Goal: Task Accomplishment & Management: Manage account settings

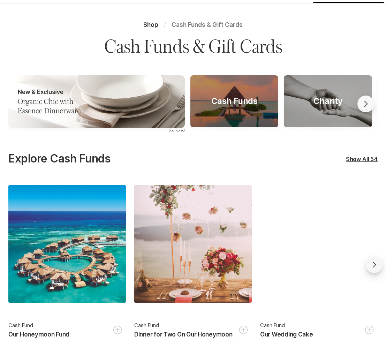
scroll to position [175, 0]
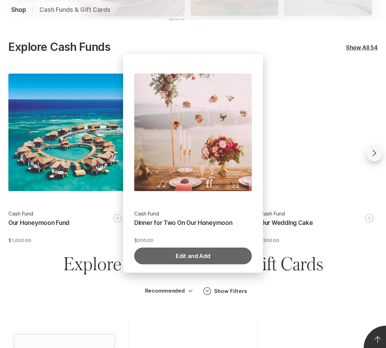
click at [188, 263] on button "Edit and Add" at bounding box center [192, 255] width 117 height 17
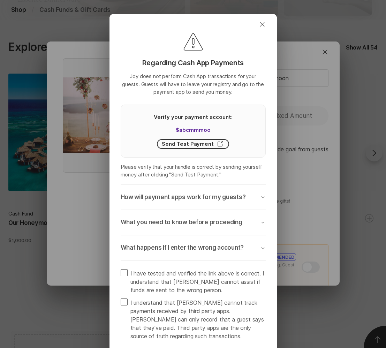
type textarea "x"
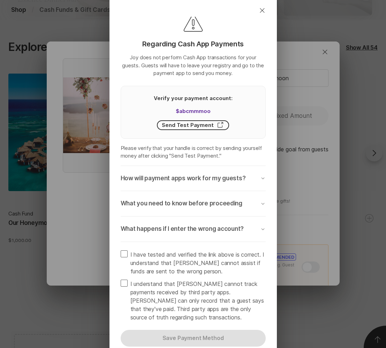
scroll to position [20, 0]
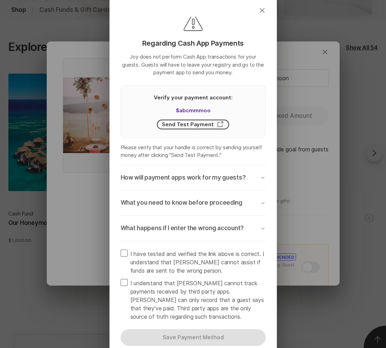
click at [225, 179] on p "How will payment apps work for my guests?" at bounding box center [183, 177] width 125 height 8
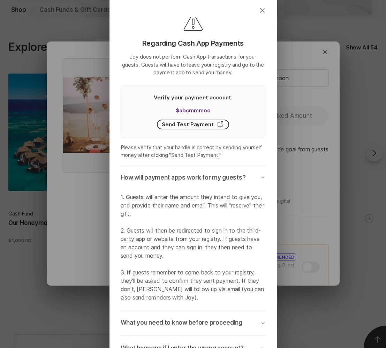
click at [225, 179] on p "How will payment apps work for my guests?" at bounding box center [183, 177] width 125 height 8
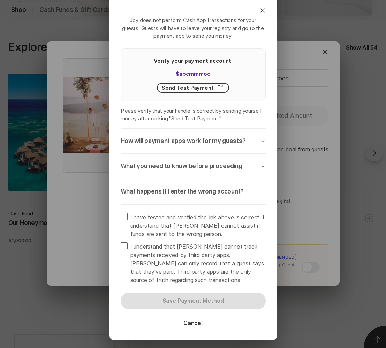
scroll to position [83, 0]
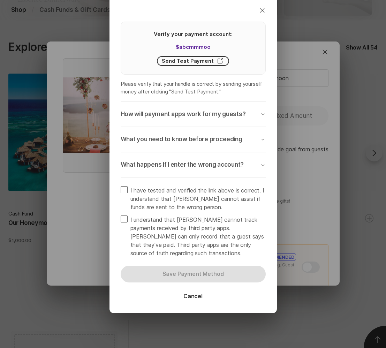
click at [185, 197] on span "I have tested and verified the link above is correct. I understand that [PERSON…" at bounding box center [197, 198] width 135 height 25
click at [121, 186] on input "I have tested and verified the link above is correct. I understand that [PERSON…" at bounding box center [120, 186] width 0 height 0
checkbox input "true"
click at [163, 227] on span "I understand that [PERSON_NAME] cannot track payments received by third party a…" at bounding box center [197, 236] width 135 height 42
click at [121, 215] on input "I understand that [PERSON_NAME] cannot track payments received by third party a…" at bounding box center [120, 215] width 0 height 0
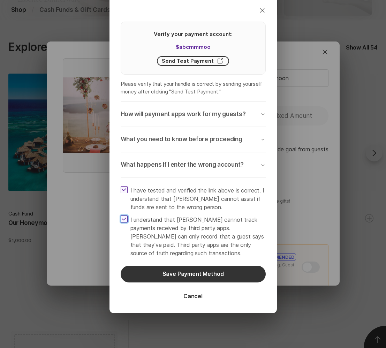
click at [163, 227] on span "I understand that [PERSON_NAME] cannot track payments received by third party a…" at bounding box center [197, 236] width 135 height 42
click at [121, 215] on input "I understand that [PERSON_NAME] cannot track payments received by third party a…" at bounding box center [120, 215] width 0 height 0
checkbox input "false"
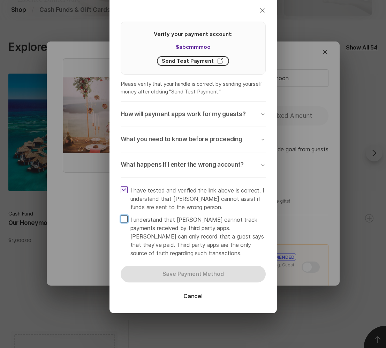
click at [187, 189] on span "I have tested and verified the link above is correct. I understand that [PERSON…" at bounding box center [197, 198] width 135 height 25
click at [121, 186] on input "I have tested and verified the link above is correct. I understand that [PERSON…" at bounding box center [120, 186] width 0 height 0
checkbox input "false"
click at [179, 227] on span "I understand that [PERSON_NAME] cannot track payments received by third party a…" at bounding box center [197, 236] width 135 height 42
click at [121, 215] on input "I understand that [PERSON_NAME] cannot track payments received by third party a…" at bounding box center [120, 215] width 0 height 0
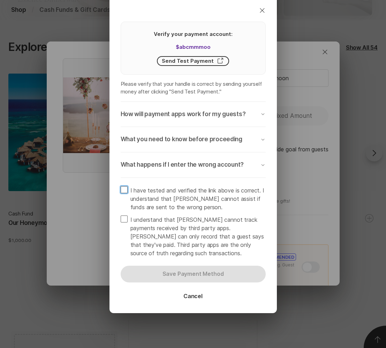
checkbox input "true"
click at [194, 196] on span "I have tested and verified the link above is correct. I understand that [PERSON…" at bounding box center [197, 198] width 135 height 25
click at [121, 186] on input "I have tested and verified the link above is correct. I understand that [PERSON…" at bounding box center [120, 186] width 0 height 0
checkbox input "true"
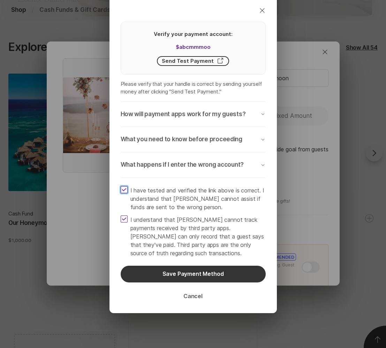
click at [195, 294] on button "Cancel" at bounding box center [193, 296] width 36 height 17
click at [212, 232] on span "I understand that [PERSON_NAME] cannot track payments received by third party a…" at bounding box center [197, 236] width 135 height 42
click at [121, 215] on input "I understand that [PERSON_NAME] cannot track payments received by third party a…" at bounding box center [120, 215] width 0 height 0
checkbox input "false"
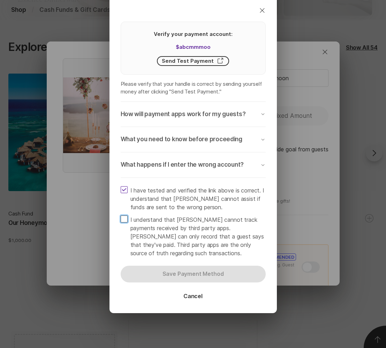
click at [231, 193] on span "I have tested and verified the link above is correct. I understand that [PERSON…" at bounding box center [197, 198] width 135 height 25
click at [121, 186] on input "I have tested and verified the link above is correct. I understand that [PERSON…" at bounding box center [120, 186] width 0 height 0
checkbox input "false"
click at [248, 163] on div "What happens if I enter the wrong account? Chevron Down" at bounding box center [193, 165] width 145 height 8
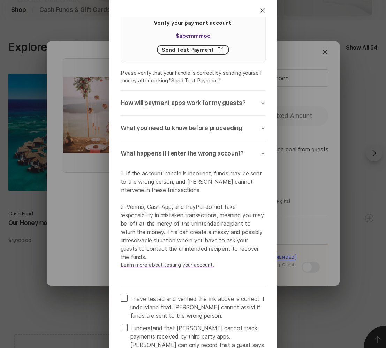
scroll to position [95, 0]
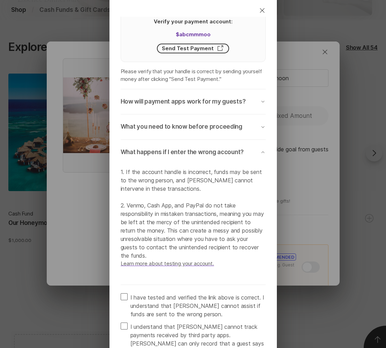
click at [200, 268] on p "Learn more about testing your account." at bounding box center [193, 263] width 145 height 8
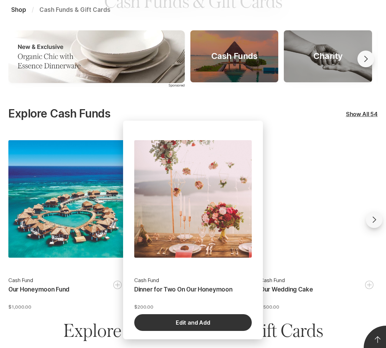
scroll to position [111, 0]
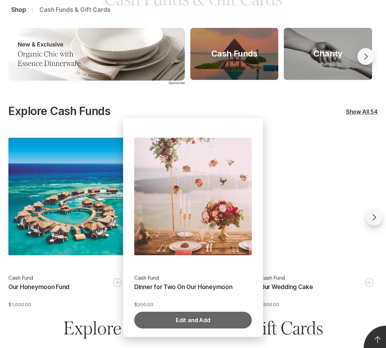
click at [191, 319] on button "Edit and Add" at bounding box center [192, 319] width 117 height 17
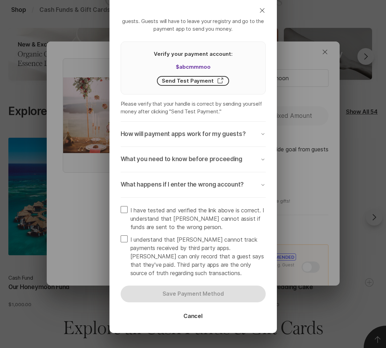
scroll to position [63, 0]
click at [215, 182] on p "What happens if I enter the wrong account?" at bounding box center [182, 184] width 123 height 8
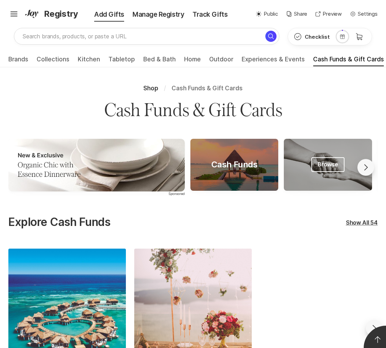
scroll to position [216, 0]
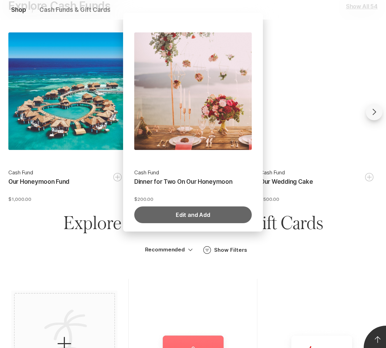
click at [201, 211] on button "Edit and Add" at bounding box center [192, 214] width 117 height 17
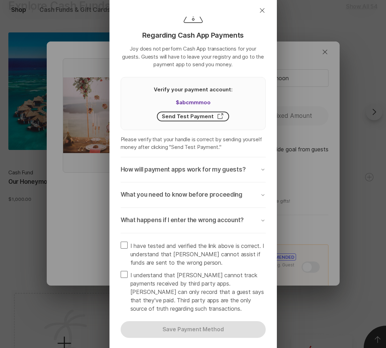
scroll to position [83, 0]
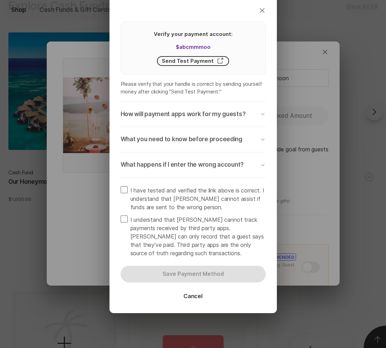
click at [226, 164] on p "What happens if I enter the wrong account?" at bounding box center [182, 165] width 123 height 8
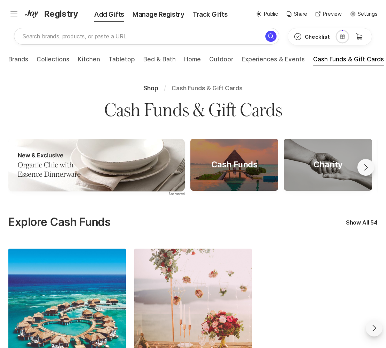
scroll to position [57, 0]
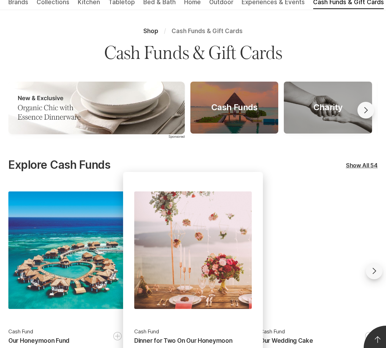
click at [175, 271] on div at bounding box center [192, 249] width 117 height 117
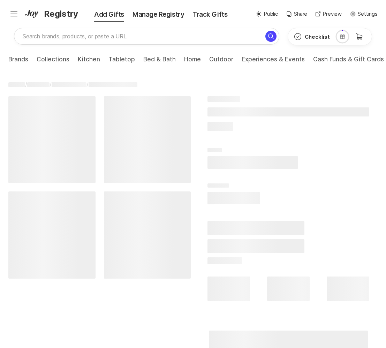
click at [304, 57] on ul "Brands All Brands Collections Registry Essentials Gifts Under $100 Best Sellers…" at bounding box center [193, 59] width 386 height 15
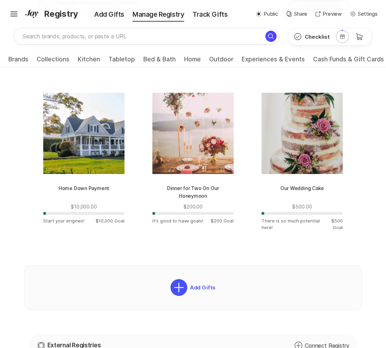
scroll to position [273, 0]
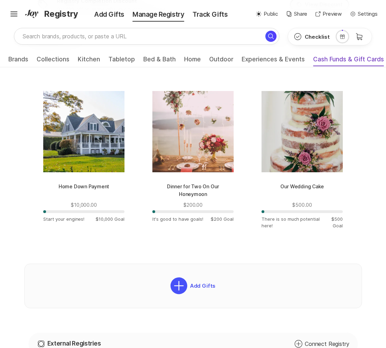
click at [330, 59] on span "Cash Funds & Gift Cards" at bounding box center [348, 61] width 71 height 11
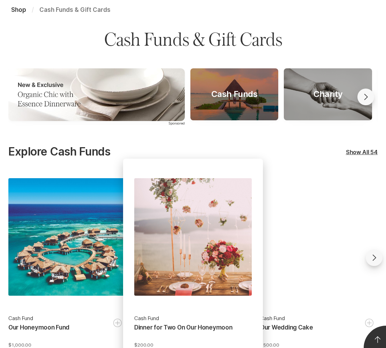
scroll to position [125, 0]
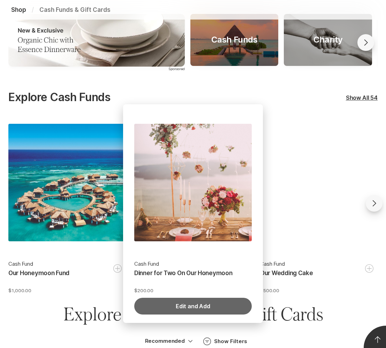
click at [185, 309] on button "Edit and Add" at bounding box center [192, 305] width 117 height 17
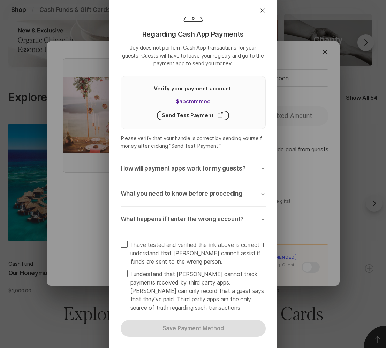
scroll to position [83, 0]
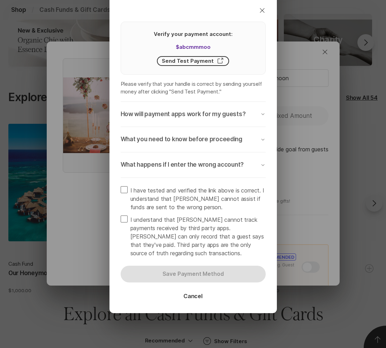
click at [227, 163] on p "What happens if I enter the wrong account?" at bounding box center [182, 165] width 123 height 8
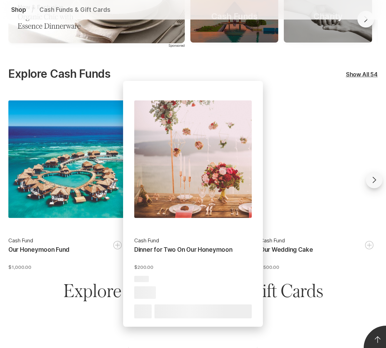
scroll to position [151, 0]
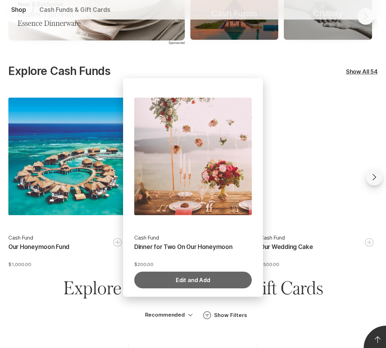
click at [196, 280] on button "Edit and Add" at bounding box center [192, 279] width 117 height 17
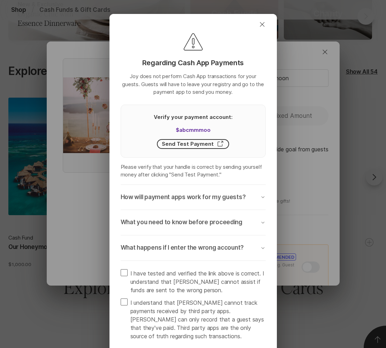
click at [202, 249] on p "What happens if I enter the wrong account?" at bounding box center [182, 247] width 123 height 8
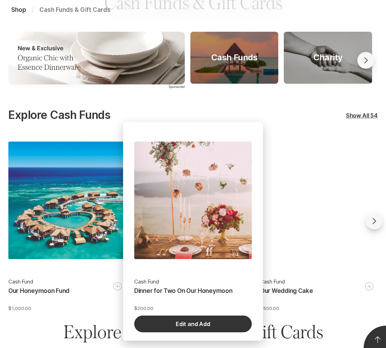
scroll to position [119, 0]
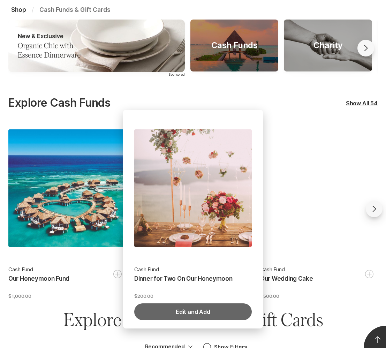
click at [206, 312] on button "Edit and Add" at bounding box center [192, 311] width 117 height 17
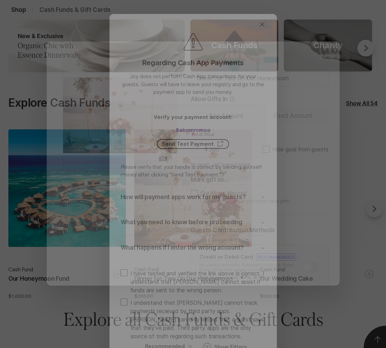
type textarea "x"
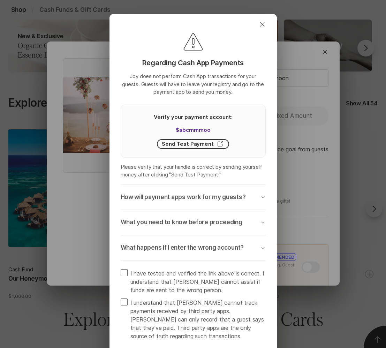
click at [215, 252] on button "What happens if I enter the wrong account? Chevron Down" at bounding box center [193, 247] width 145 height 25
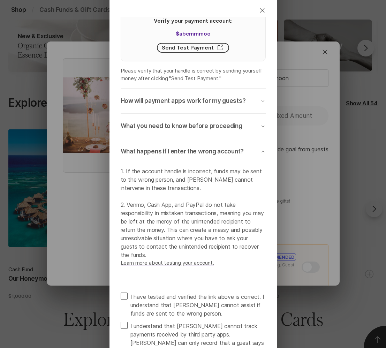
scroll to position [202, 0]
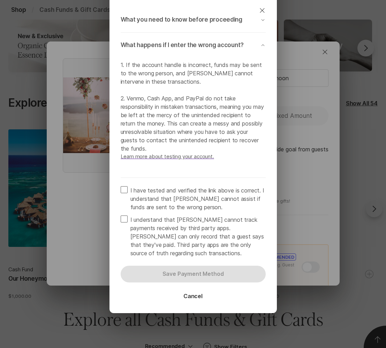
click at [125, 188] on span at bounding box center [124, 189] width 7 height 7
click at [121, 186] on input "I have tested and verified the link above is correct. I understand that [PERSON…" at bounding box center [120, 186] width 0 height 0
checkbox input "true"
click at [125, 212] on div "I have tested and verified the link above is correct. I understand that Joy can…" at bounding box center [193, 221] width 145 height 71
click at [125, 225] on label "I understand that [PERSON_NAME] cannot track payments received by third party a…" at bounding box center [193, 236] width 145 height 42
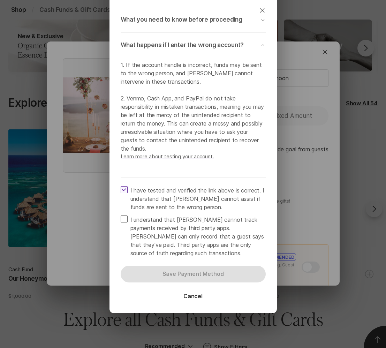
click at [121, 215] on input "I understand that [PERSON_NAME] cannot track payments received by third party a…" at bounding box center [120, 215] width 0 height 0
checkbox input "true"
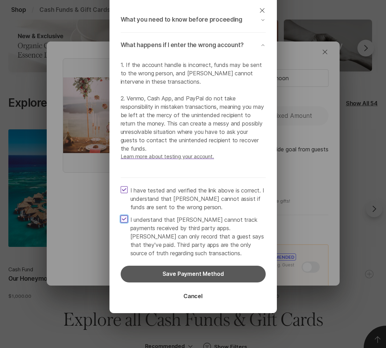
click at [175, 273] on button "Save Payment Method" at bounding box center [193, 273] width 145 height 17
click at [187, 272] on button "Save Payment Method" at bounding box center [193, 273] width 145 height 17
click at [202, 273] on button "Save Payment Method" at bounding box center [193, 273] width 145 height 17
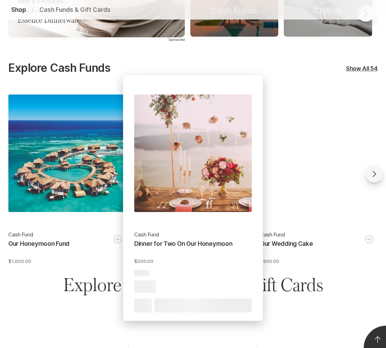
scroll to position [155, 0]
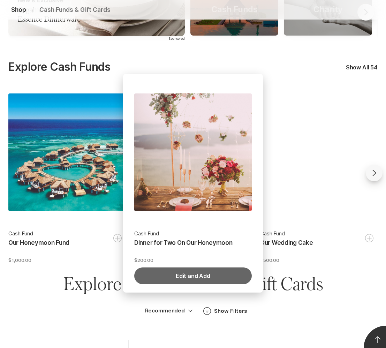
click at [200, 274] on button "Edit and Add" at bounding box center [192, 275] width 117 height 17
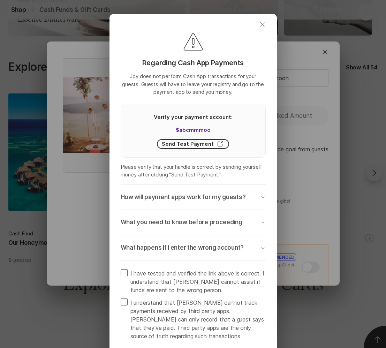
click at [262, 23] on icon "Close" at bounding box center [262, 24] width 8 height 8
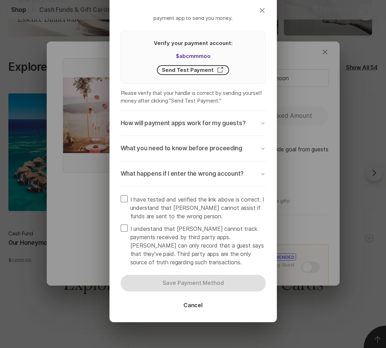
scroll to position [76, 0]
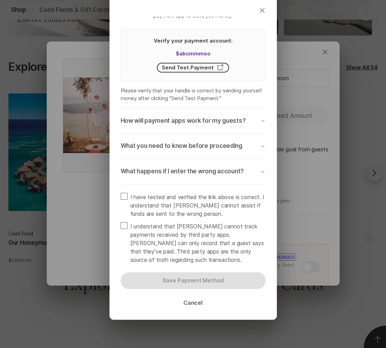
click at [194, 300] on button "Cancel" at bounding box center [193, 302] width 36 height 17
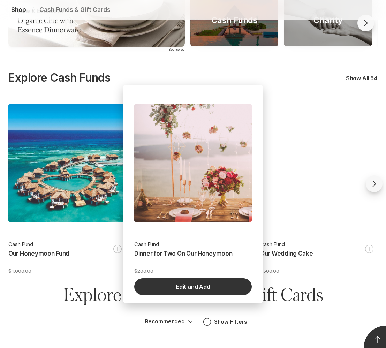
scroll to position [145, 0]
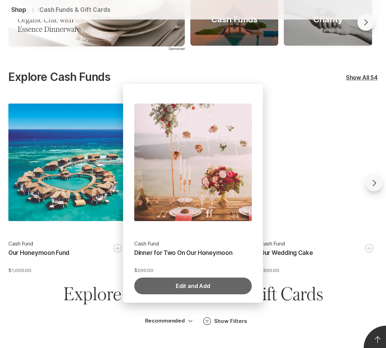
click at [188, 281] on button "Edit and Add" at bounding box center [192, 285] width 117 height 17
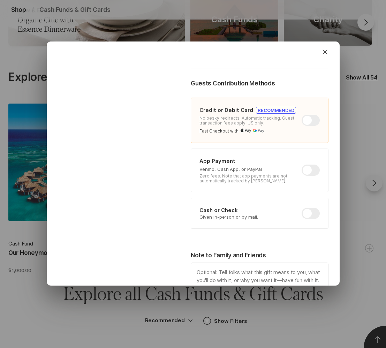
scroll to position [240, 0]
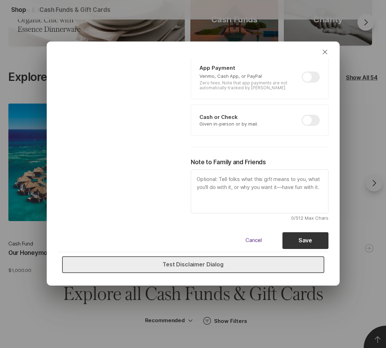
click at [226, 268] on button "Test Disclaimer Dialog" at bounding box center [193, 264] width 262 height 17
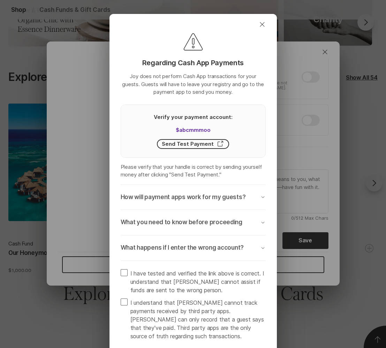
scroll to position [83, 0]
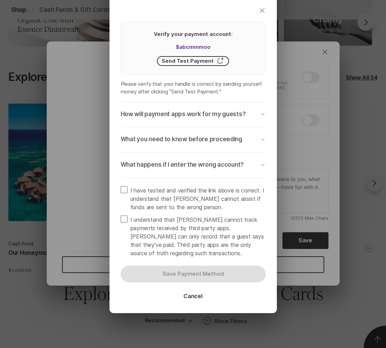
click at [261, 8] on icon "Close" at bounding box center [262, 10] width 8 height 8
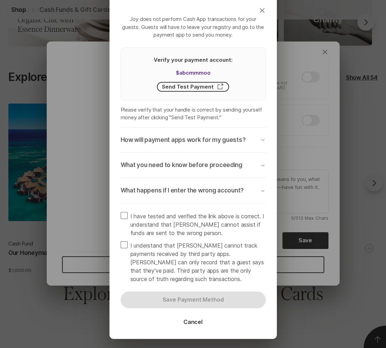
scroll to position [0, 0]
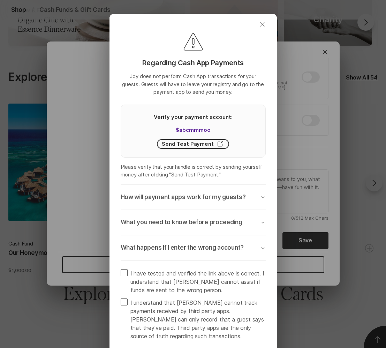
click at [261, 23] on icon "Close" at bounding box center [262, 24] width 8 height 8
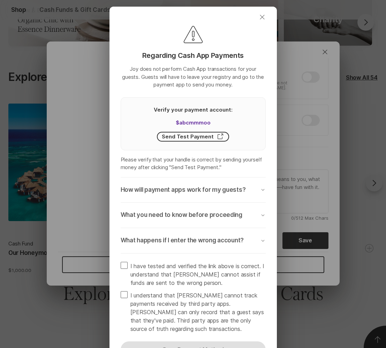
scroll to position [1, 0]
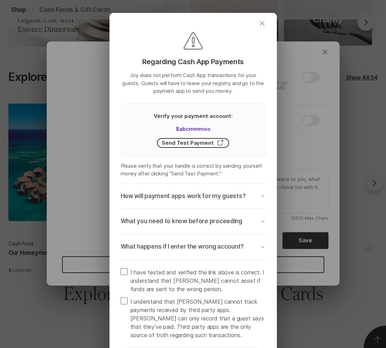
click at [261, 24] on icon "Close" at bounding box center [262, 23] width 8 height 8
click at [351, 137] on div "Close Regarding Cash App Payments Joy does not perform Cash App transactions fo…" at bounding box center [193, 174] width 386 height 348
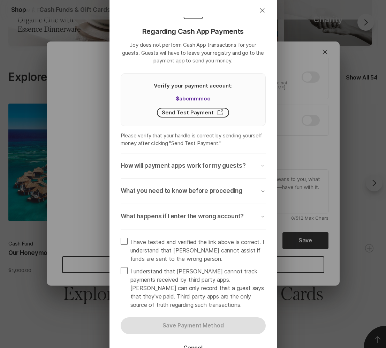
scroll to position [83, 0]
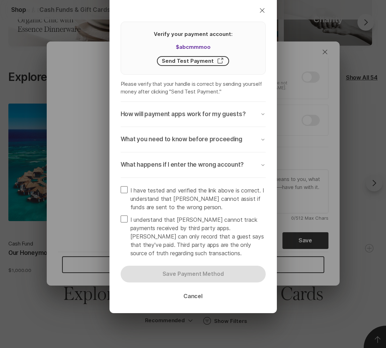
click at [192, 294] on button "Cancel" at bounding box center [193, 296] width 36 height 17
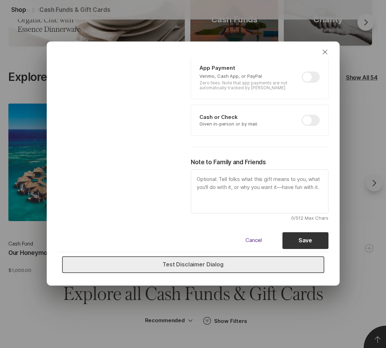
click at [193, 266] on button "Test Disclaimer Dialog" at bounding box center [193, 264] width 262 height 17
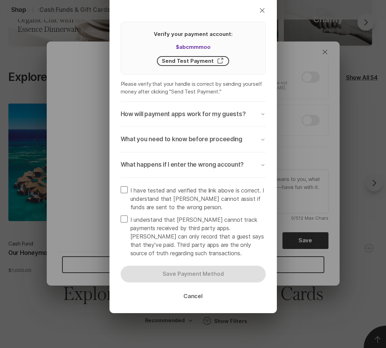
click at [192, 299] on button "Cancel" at bounding box center [193, 296] width 36 height 17
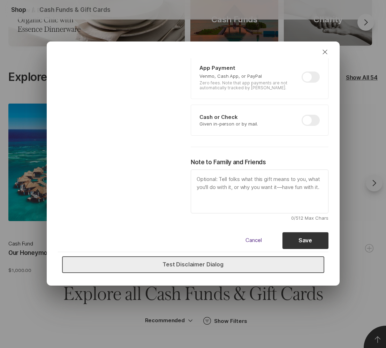
click at [202, 272] on button "Test Disclaimer Dialog" at bounding box center [193, 264] width 262 height 17
type textarea "x"
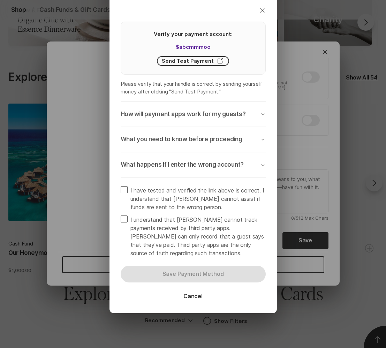
click at [125, 191] on span at bounding box center [124, 189] width 7 height 7
click at [121, 186] on input "I have tested and verified the link above is correct. I understand that [PERSON…" at bounding box center [120, 186] width 0 height 0
checkbox input "true"
click at [125, 219] on span at bounding box center [124, 218] width 7 height 7
click at [121, 215] on input "I understand that [PERSON_NAME] cannot track payments received by third party a…" at bounding box center [120, 215] width 0 height 0
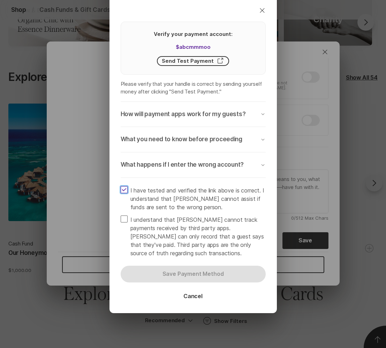
checkbox input "true"
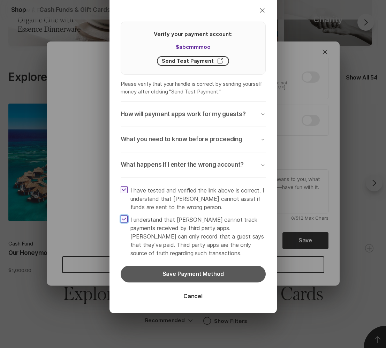
click at [159, 270] on button "Save Payment Method" at bounding box center [193, 273] width 145 height 17
click at [191, 272] on button "Save Payment Method" at bounding box center [193, 273] width 145 height 17
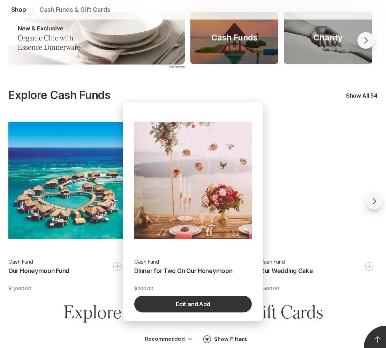
scroll to position [130, 0]
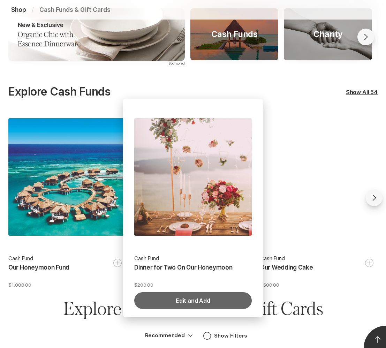
click at [185, 302] on button "Edit and Add" at bounding box center [192, 300] width 117 height 17
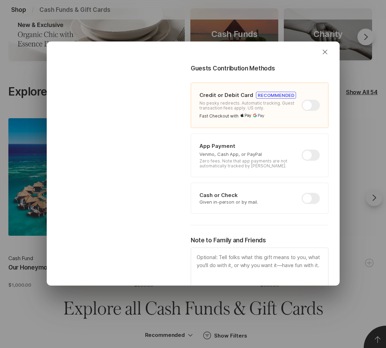
scroll to position [240, 0]
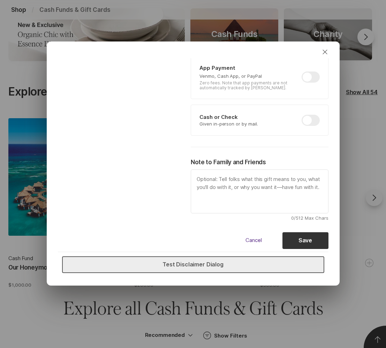
click at [180, 262] on button "Test Disclaimer Dialog" at bounding box center [193, 264] width 262 height 17
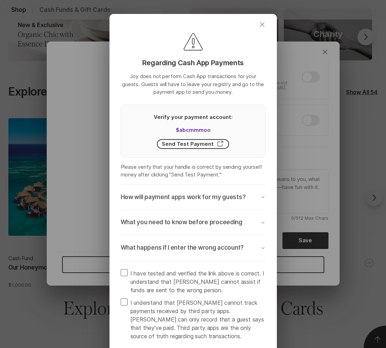
click at [261, 24] on icon "button" at bounding box center [261, 24] width 5 height 5
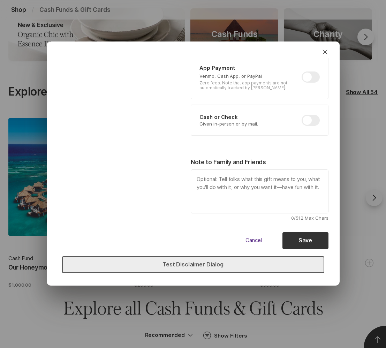
click at [207, 266] on button "Test Disclaimer Dialog" at bounding box center [193, 264] width 262 height 17
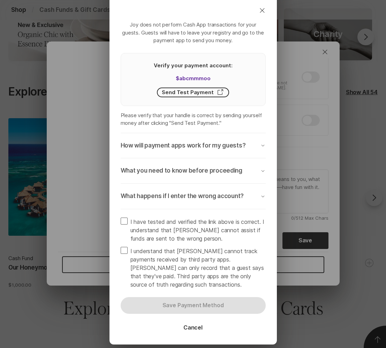
scroll to position [0, 0]
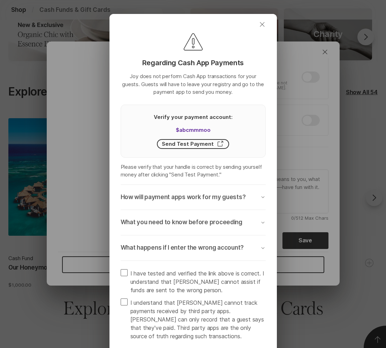
click at [263, 28] on icon "Close" at bounding box center [262, 24] width 8 height 8
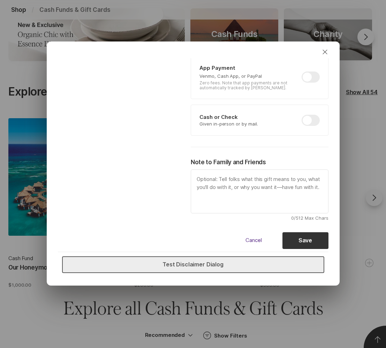
click at [205, 264] on button "Test Disclaimer Dialog" at bounding box center [193, 264] width 262 height 17
type textarea "x"
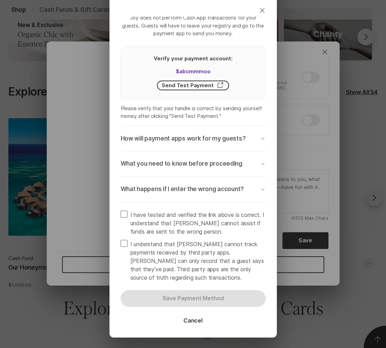
scroll to position [83, 0]
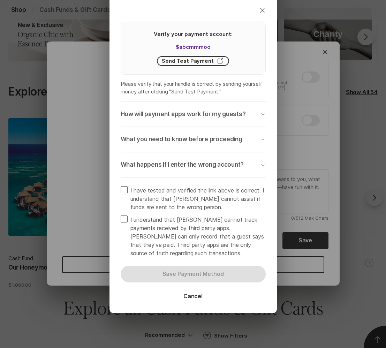
click at [181, 194] on span "I have tested and verified the link above is correct. I understand that [PERSON…" at bounding box center [197, 198] width 135 height 25
click at [121, 186] on input "I have tested and verified the link above is correct. I understand that [PERSON…" at bounding box center [120, 186] width 0 height 0
checkbox input "true"
click at [176, 226] on span "I understand that [PERSON_NAME] cannot track payments received by third party a…" at bounding box center [197, 236] width 135 height 42
click at [121, 215] on input "I understand that [PERSON_NAME] cannot track payments received by third party a…" at bounding box center [120, 215] width 0 height 0
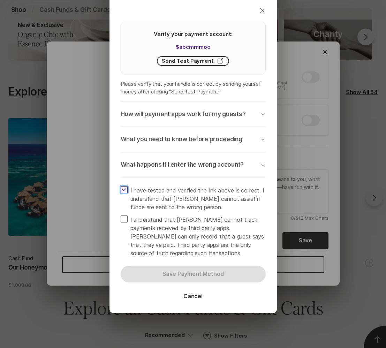
checkbox input "true"
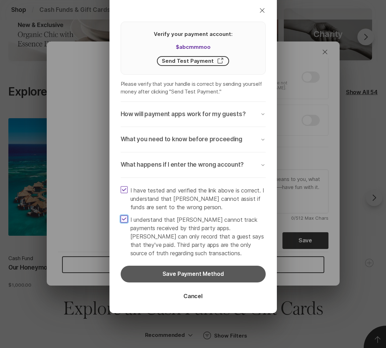
click at [223, 272] on button "Save Payment Method" at bounding box center [193, 273] width 145 height 17
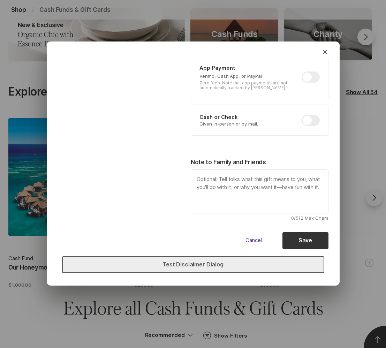
click at [207, 261] on button "Test Disclaimer Dialog" at bounding box center [193, 264] width 262 height 17
type textarea "x"
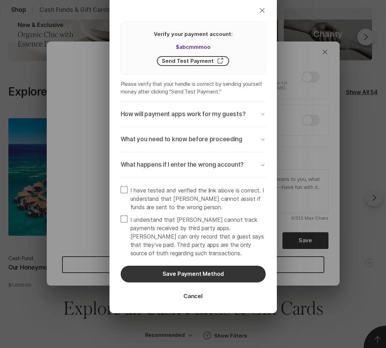
click at [176, 195] on span "I have tested and verified the link above is correct. I understand that [PERSON…" at bounding box center [197, 198] width 135 height 25
click at [121, 186] on input "I have tested and verified the link above is correct. I understand that [PERSON…" at bounding box center [120, 186] width 0 height 0
checkbox input "true"
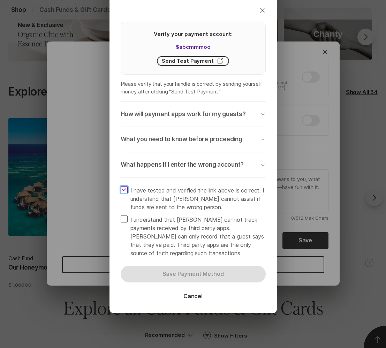
click at [179, 220] on span "I understand that [PERSON_NAME] cannot track payments received by third party a…" at bounding box center [197, 236] width 135 height 42
click at [121, 215] on input "I understand that [PERSON_NAME] cannot track payments received by third party a…" at bounding box center [120, 215] width 0 height 0
checkbox input "true"
click at [187, 201] on span "I have tested and verified the link above is correct. I understand that [PERSON…" at bounding box center [197, 198] width 135 height 25
click at [121, 186] on input "I have tested and verified the link above is correct. I understand that [PERSON…" at bounding box center [120, 186] width 0 height 0
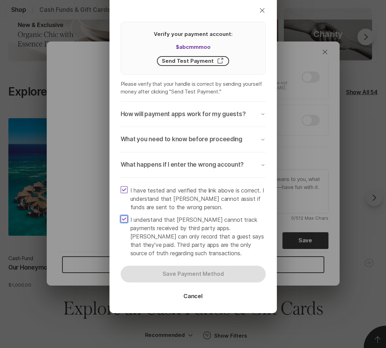
checkbox input "false"
click at [184, 219] on span "I understand that [PERSON_NAME] cannot track payments received by third party a…" at bounding box center [197, 236] width 135 height 42
click at [121, 215] on input "I understand that [PERSON_NAME] cannot track payments received by third party a…" at bounding box center [120, 215] width 0 height 0
checkbox input "false"
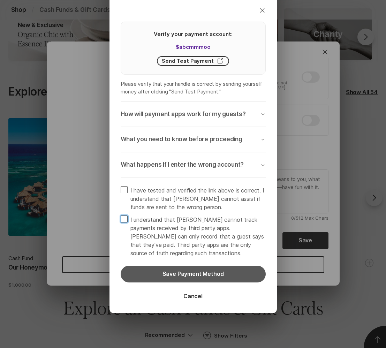
click at [242, 272] on button "Save Payment Method" at bounding box center [193, 273] width 145 height 17
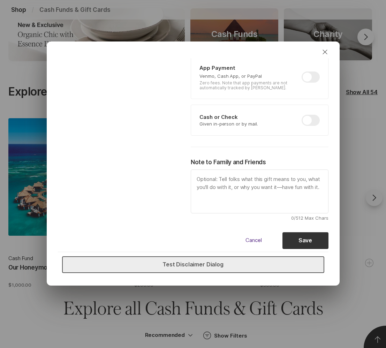
click at [272, 266] on button "Test Disclaimer Dialog" at bounding box center [193, 264] width 262 height 17
type textarea "x"
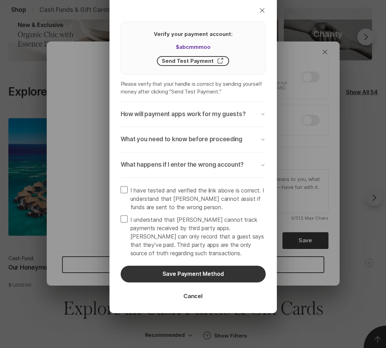
click at [198, 233] on span "I understand that [PERSON_NAME] cannot track payments received by third party a…" at bounding box center [197, 236] width 135 height 42
click at [121, 215] on input "I understand that [PERSON_NAME] cannot track payments received by third party a…" at bounding box center [120, 215] width 0 height 0
checkbox input "true"
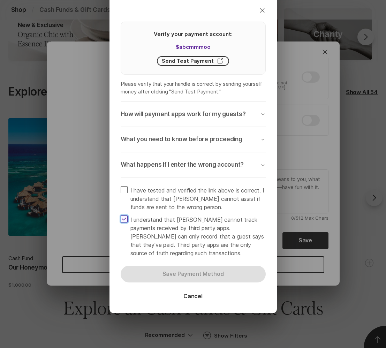
click at [194, 193] on span "I have tested and verified the link above is correct. I understand that [PERSON…" at bounding box center [197, 198] width 135 height 25
click at [121, 186] on input "I have tested and verified the link above is correct. I understand that [PERSON…" at bounding box center [120, 186] width 0 height 0
checkbox input "true"
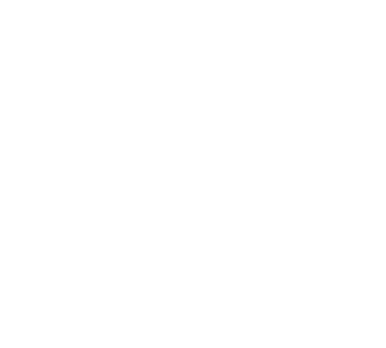
scroll to position [0, 0]
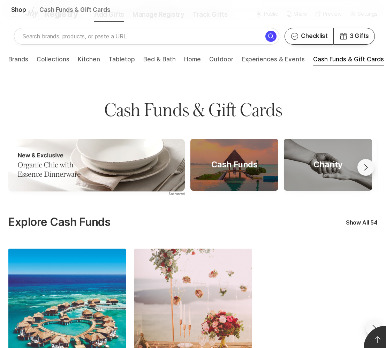
scroll to position [163, 0]
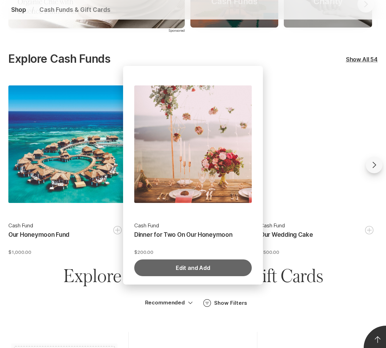
click at [188, 268] on button "Edit and Add" at bounding box center [192, 267] width 117 height 17
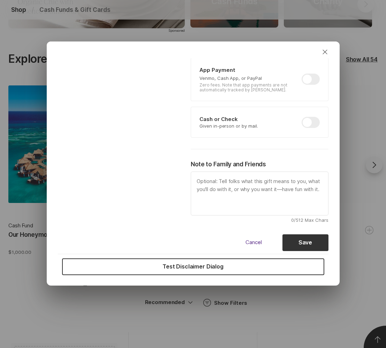
scroll to position [240, 0]
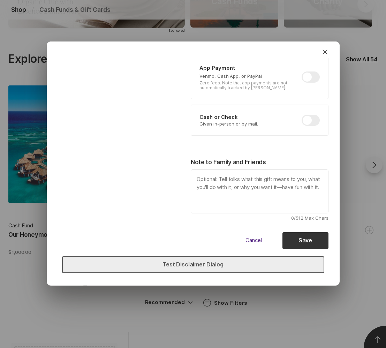
click at [211, 265] on button "Test Disclaimer Dialog" at bounding box center [193, 264] width 262 height 17
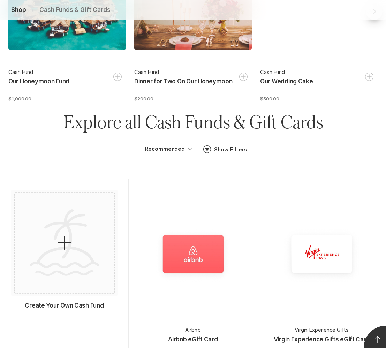
scroll to position [274, 0]
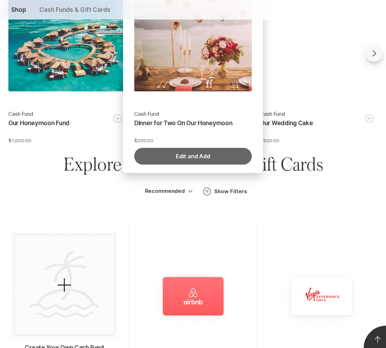
click at [178, 151] on button "Edit and Add" at bounding box center [192, 156] width 117 height 17
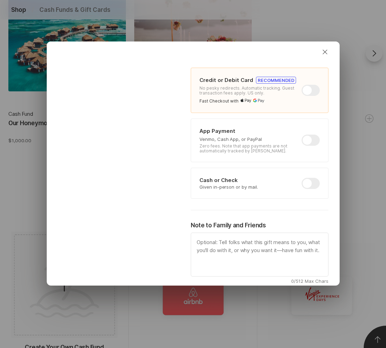
scroll to position [240, 0]
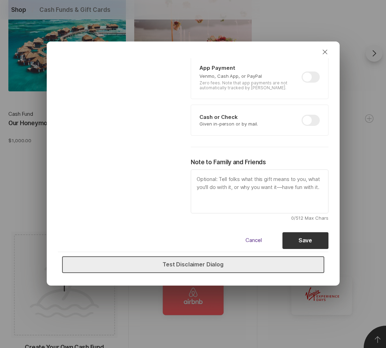
click at [216, 263] on button "Test Disclaimer Dialog" at bounding box center [193, 264] width 262 height 17
type textarea "x"
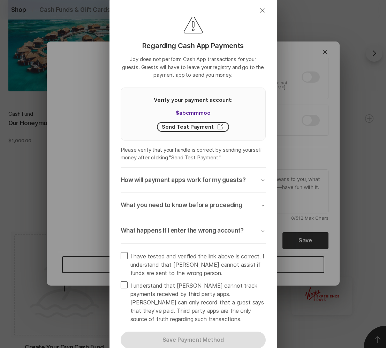
scroll to position [20, 0]
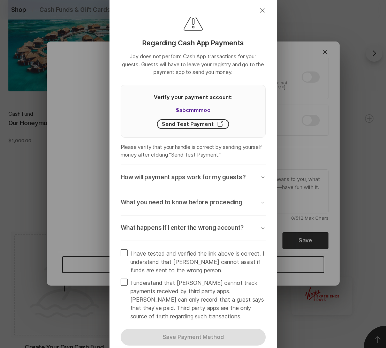
click at [126, 254] on span at bounding box center [124, 252] width 7 height 7
click at [121, 249] on input "I have tested and verified the link above is correct. I understand that [PERSON…" at bounding box center [120, 249] width 0 height 0
checkbox input "true"
click at [124, 282] on span at bounding box center [124, 281] width 7 height 7
click at [121, 278] on input "I understand that [PERSON_NAME] cannot track payments received by third party a…" at bounding box center [120, 278] width 0 height 0
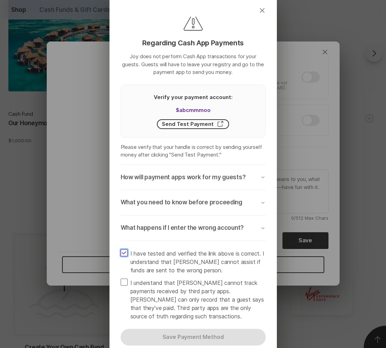
checkbox input "true"
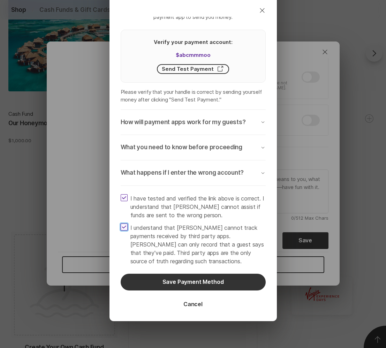
scroll to position [83, 0]
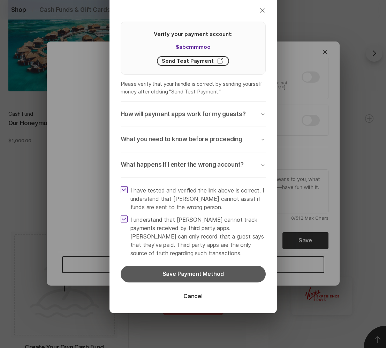
click at [198, 274] on button "Save Payment Method" at bounding box center [193, 273] width 145 height 17
click at [191, 271] on button "Save Payment Method" at bounding box center [193, 273] width 145 height 17
click at [192, 274] on button "Save Payment Method" at bounding box center [193, 273] width 145 height 17
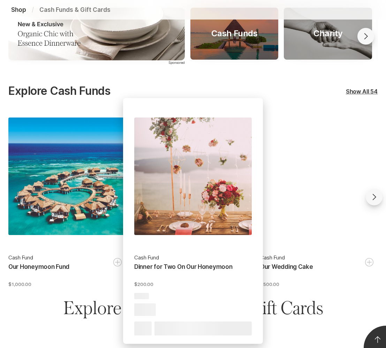
scroll to position [221, 0]
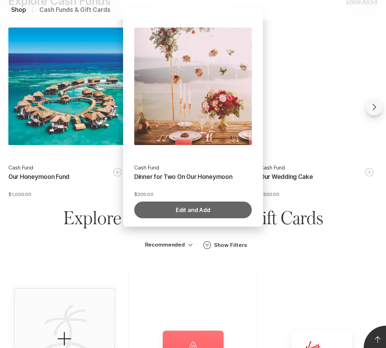
click at [201, 214] on button "Edit and Add" at bounding box center [192, 209] width 117 height 17
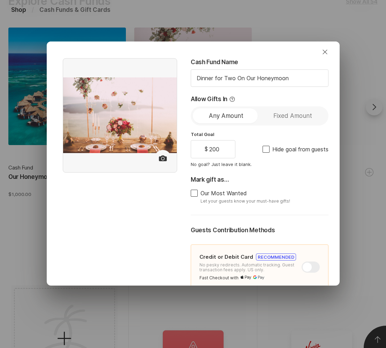
scroll to position [240, 0]
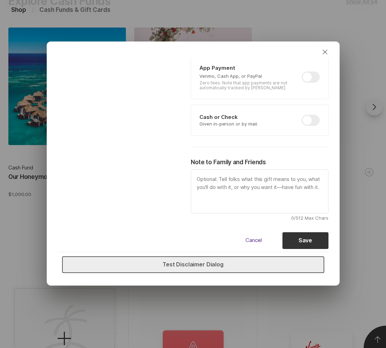
click at [188, 265] on button "Test Disclaimer Dialog" at bounding box center [193, 264] width 262 height 17
type textarea "x"
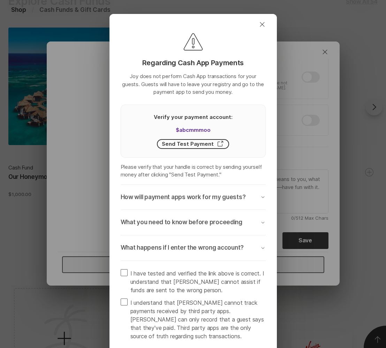
scroll to position [83, 0]
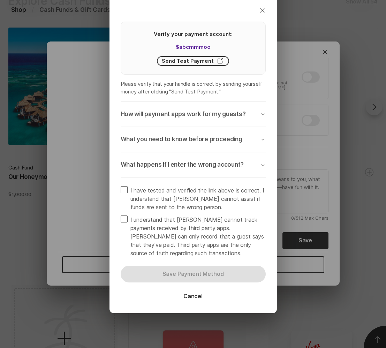
click at [204, 192] on span "I have tested and verified the link above is correct. I understand that [PERSON…" at bounding box center [197, 198] width 135 height 25
click at [121, 186] on input "I have tested and verified the link above is correct. I understand that [PERSON…" at bounding box center [120, 186] width 0 height 0
checkbox input "true"
click at [187, 229] on span "I understand that [PERSON_NAME] cannot track payments received by third party a…" at bounding box center [197, 236] width 135 height 42
click at [121, 215] on input "I understand that [PERSON_NAME] cannot track payments received by third party a…" at bounding box center [120, 215] width 0 height 0
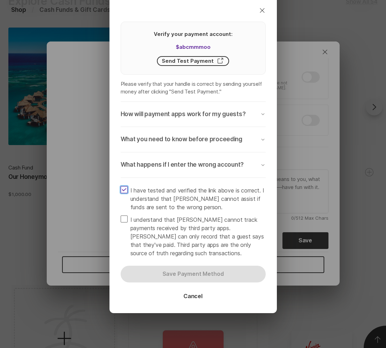
checkbox input "true"
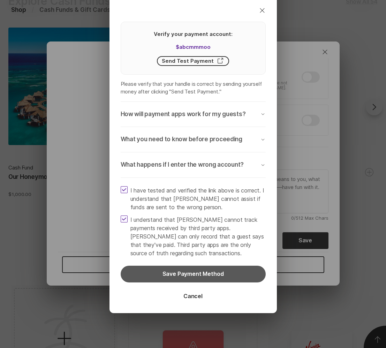
click at [223, 273] on button "Save Payment Method" at bounding box center [193, 273] width 145 height 17
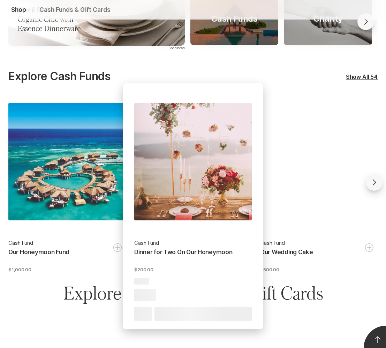
scroll to position [145, 0]
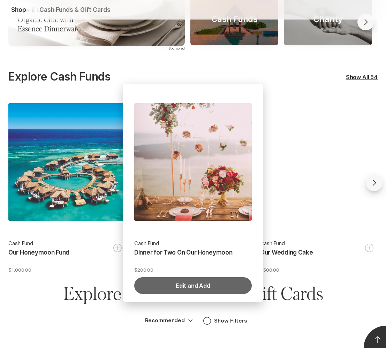
click at [192, 282] on button "Edit and Add" at bounding box center [192, 285] width 117 height 17
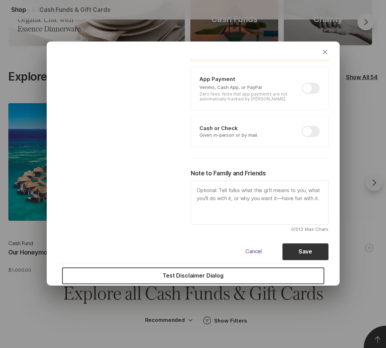
scroll to position [240, 0]
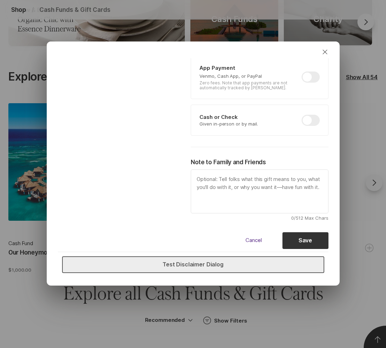
click at [214, 263] on button "Test Disclaimer Dialog" at bounding box center [193, 264] width 262 height 17
type textarea "x"
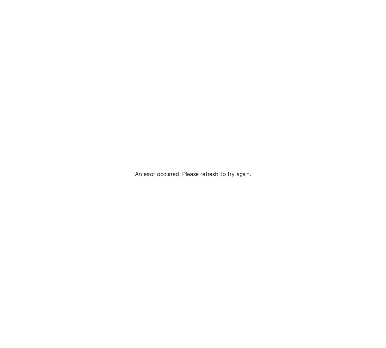
scroll to position [0, 0]
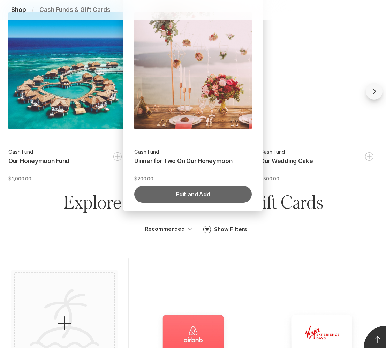
click at [199, 193] on button "Edit and Add" at bounding box center [192, 194] width 117 height 17
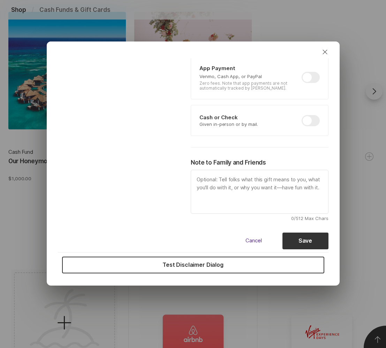
scroll to position [240, 0]
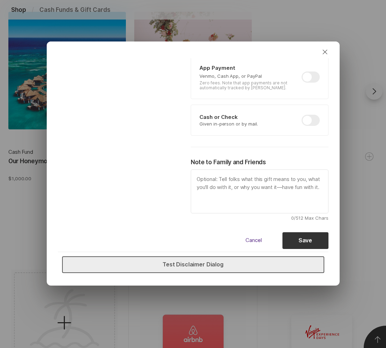
click at [196, 263] on button "Test Disclaimer Dialog" at bounding box center [193, 264] width 262 height 17
type textarea "x"
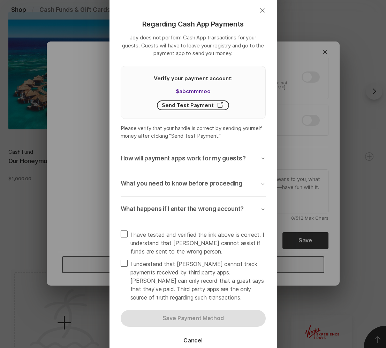
scroll to position [91, 0]
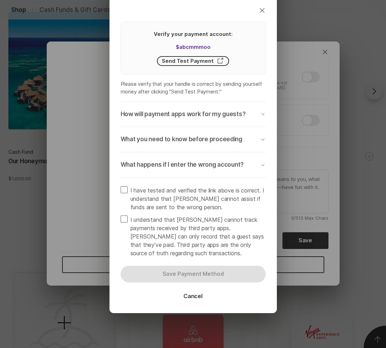
click at [123, 191] on span at bounding box center [124, 189] width 7 height 7
click at [121, 186] on input "I have tested and verified the link above is correct. I understand that [PERSON…" at bounding box center [120, 186] width 0 height 0
checkbox input "true"
type textarea "x"
click at [125, 218] on span at bounding box center [124, 218] width 7 height 7
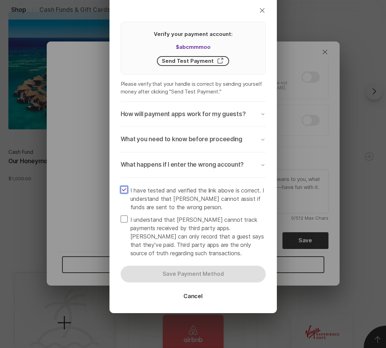
click at [121, 215] on input "I understand that [PERSON_NAME] cannot track payments received by third party a…" at bounding box center [120, 215] width 0 height 0
checkbox input "true"
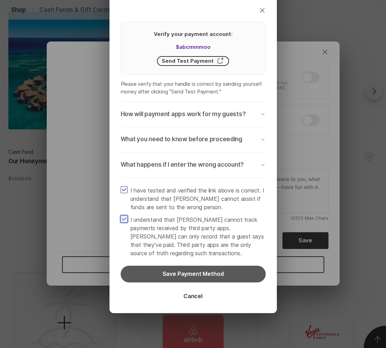
click at [177, 273] on button "Save Payment Method" at bounding box center [193, 273] width 145 height 17
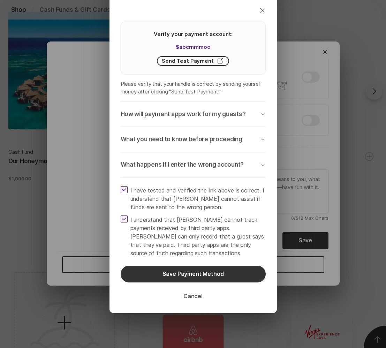
click at [191, 298] on button "Cancel" at bounding box center [193, 296] width 36 height 17
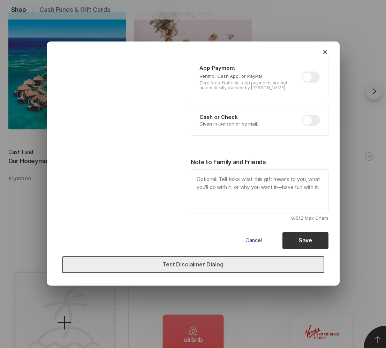
click at [195, 263] on button "Test Disclaimer Dialog" at bounding box center [193, 264] width 262 height 17
type textarea "x"
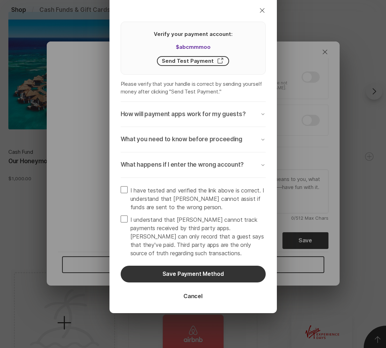
click at [191, 184] on div "Regarding Cash App Payments Joy does not perform Cash App transactions for your…" at bounding box center [192, 125] width 167 height 373
click at [188, 190] on span "I have tested and verified the link above is correct. I understand that [PERSON…" at bounding box center [197, 198] width 135 height 25
click at [121, 186] on input "I have tested and verified the link above is correct. I understand that [PERSON…" at bounding box center [120, 186] width 0 height 0
checkbox input "true"
type textarea "x"
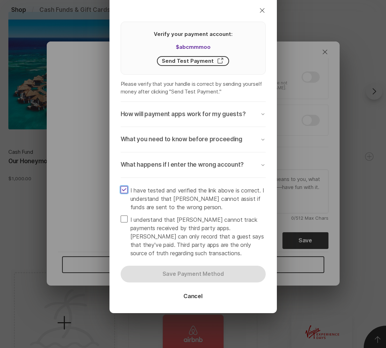
click at [176, 219] on span "I understand that [PERSON_NAME] cannot track payments received by third party a…" at bounding box center [197, 236] width 135 height 42
click at [121, 215] on input "I understand that [PERSON_NAME] cannot track payments received by third party a…" at bounding box center [120, 215] width 0 height 0
checkbox input "true"
type textarea "x"
click at [128, 220] on label "I understand that [PERSON_NAME] cannot track payments received by third party a…" at bounding box center [193, 236] width 145 height 42
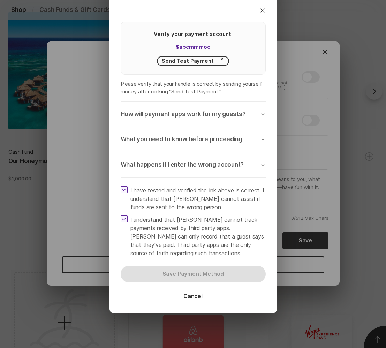
click at [121, 215] on input "I understand that [PERSON_NAME] cannot track payments received by third party a…" at bounding box center [120, 215] width 0 height 0
checkbox input "false"
type textarea "x"
click at [126, 193] on label "I have tested and verified the link above is correct. I understand that [PERSON…" at bounding box center [193, 198] width 145 height 25
click at [121, 186] on input "I have tested and verified the link above is correct. I understand that [PERSON…" at bounding box center [120, 186] width 0 height 0
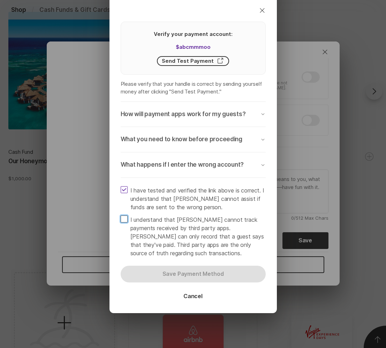
checkbox input "false"
type textarea "x"
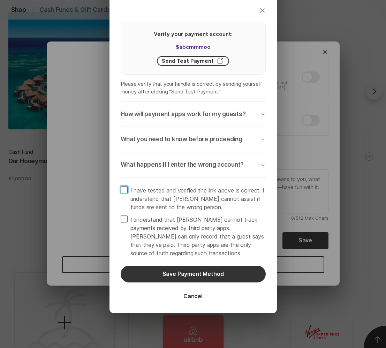
click at [125, 218] on span at bounding box center [124, 218] width 7 height 7
click at [121, 215] on input "I understand that [PERSON_NAME] cannot track payments received by third party a…" at bounding box center [120, 215] width 0 height 0
checkbox input "true"
type textarea "x"
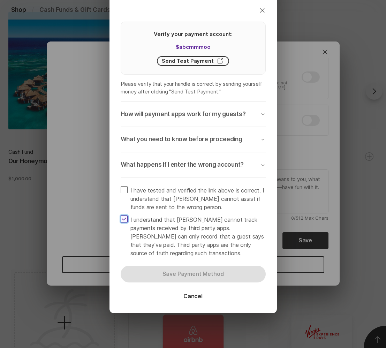
click at [123, 188] on span at bounding box center [124, 189] width 7 height 7
click at [121, 186] on input "I have tested and verified the link above is correct. I understand that [PERSON…" at bounding box center [120, 186] width 0 height 0
checkbox input "true"
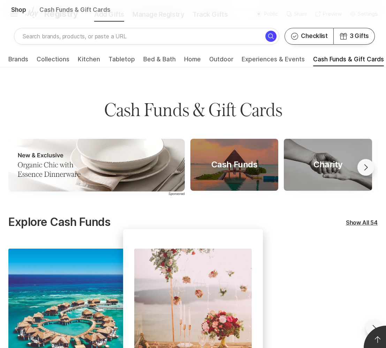
scroll to position [107, 0]
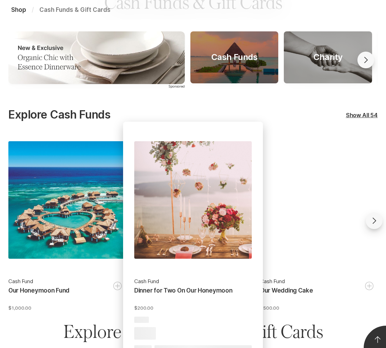
click at [211, 223] on div at bounding box center [192, 199] width 117 height 117
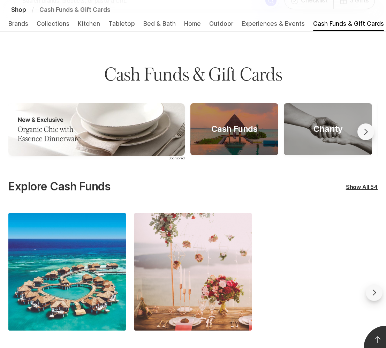
scroll to position [107, 0]
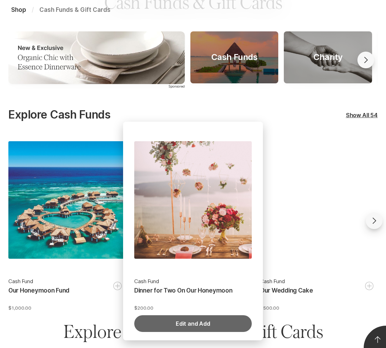
click at [197, 321] on button "Edit and Add" at bounding box center [192, 323] width 117 height 17
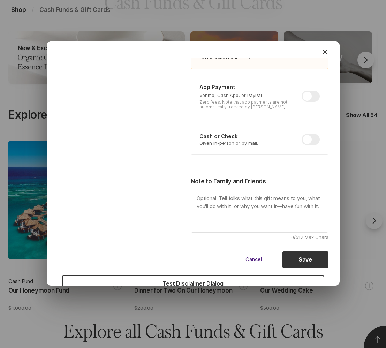
scroll to position [240, 0]
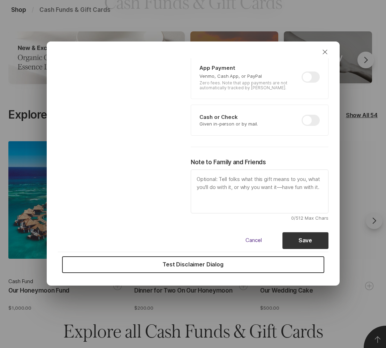
click at [226, 266] on button "Test Disclaimer Dialog" at bounding box center [193, 264] width 262 height 17
type textarea "x"
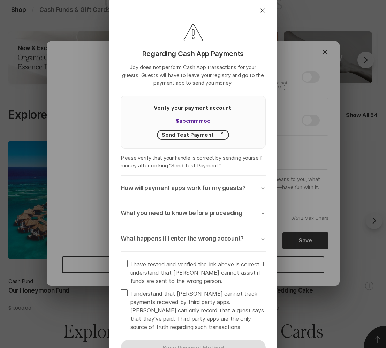
scroll to position [67, 0]
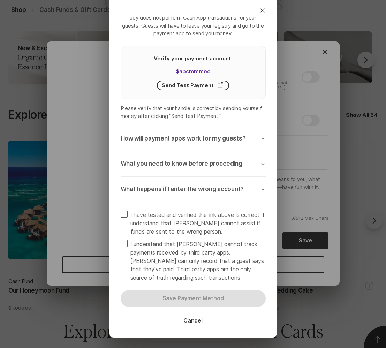
click at [209, 219] on span "I have tested and verified the link above is correct. I understand that [PERSON…" at bounding box center [197, 222] width 135 height 25
click at [121, 210] on input "I have tested and verified the link above is correct. I understand that [PERSON…" at bounding box center [120, 210] width 0 height 0
checkbox input "true"
type textarea "x"
click at [210, 249] on span "I understand that [PERSON_NAME] cannot track payments received by third party a…" at bounding box center [197, 261] width 135 height 42
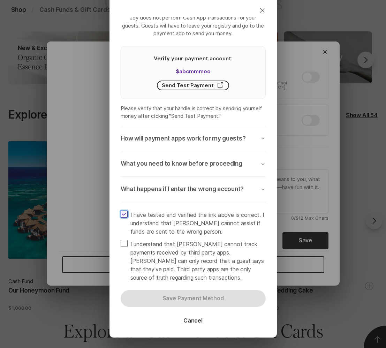
click at [121, 240] on input "I understand that [PERSON_NAME] cannot track payments received by third party a…" at bounding box center [120, 239] width 0 height 0
checkbox input "true"
type textarea "x"
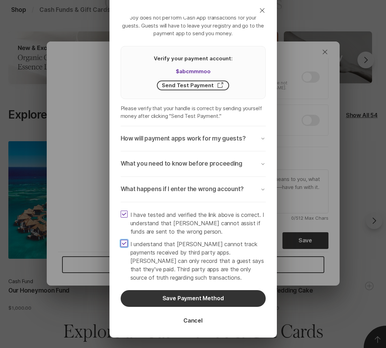
click at [210, 249] on span "I understand that [PERSON_NAME] cannot track payments received by third party a…" at bounding box center [197, 261] width 135 height 42
click at [121, 240] on input "I understand that [PERSON_NAME] cannot track payments received by third party a…" at bounding box center [120, 239] width 0 height 0
checkbox input "false"
type textarea "x"
click at [223, 222] on span "I have tested and verified the link above is correct. I understand that [PERSON…" at bounding box center [197, 222] width 135 height 25
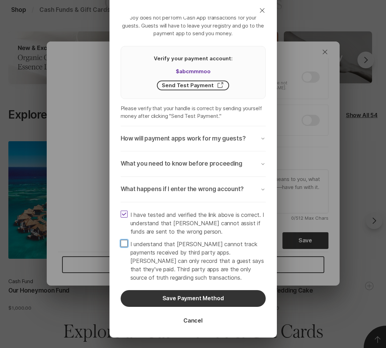
click at [121, 210] on input "I have tested and verified the link above is correct. I understand that [PERSON…" at bounding box center [120, 210] width 0 height 0
checkbox input "false"
type textarea "x"
click at [208, 245] on span "I understand that [PERSON_NAME] cannot track payments received by third party a…" at bounding box center [197, 261] width 135 height 42
click at [121, 240] on input "I understand that [PERSON_NAME] cannot track payments received by third party a…" at bounding box center [120, 239] width 0 height 0
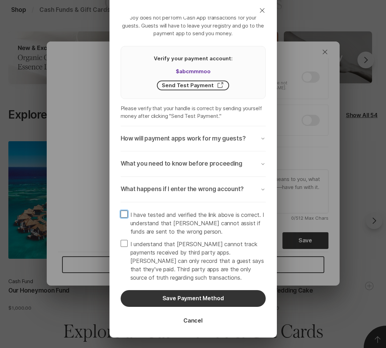
checkbox input "true"
type textarea "x"
click at [220, 210] on span "I have tested and verified the link above is correct. I understand that [PERSON…" at bounding box center [197, 222] width 135 height 25
click at [121, 210] on input "I have tested and verified the link above is correct. I understand that [PERSON…" at bounding box center [120, 210] width 0 height 0
checkbox input "true"
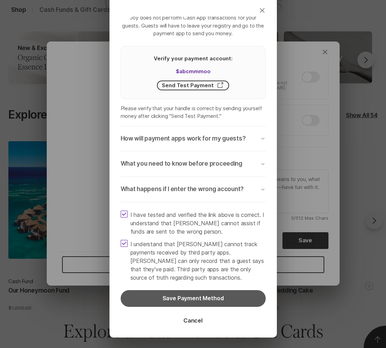
click at [185, 299] on button "Save Payment Method" at bounding box center [193, 298] width 145 height 17
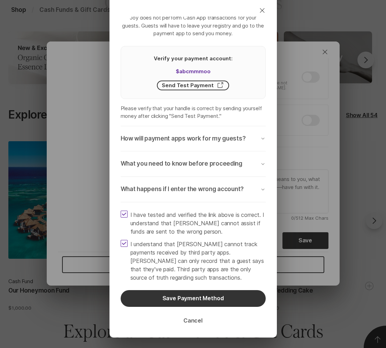
click at [193, 322] on button "Cancel" at bounding box center [193, 320] width 36 height 17
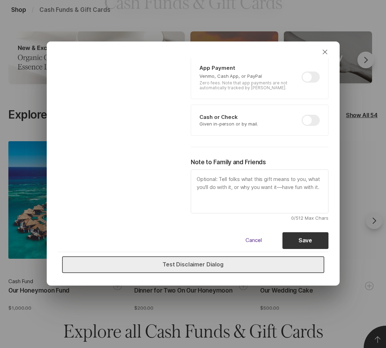
click at [217, 264] on button "Test Disclaimer Dialog" at bounding box center [193, 264] width 262 height 17
type textarea "x"
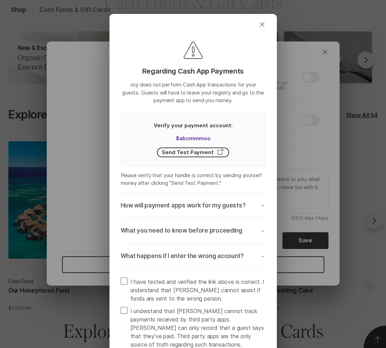
click at [214, 283] on span "I have tested and verified the link above is correct. I understand that [PERSON…" at bounding box center [197, 289] width 135 height 25
click at [121, 277] on input "I have tested and verified the link above is correct. I understand that [PERSON…" at bounding box center [120, 277] width 0 height 0
checkbox input "true"
type textarea "x"
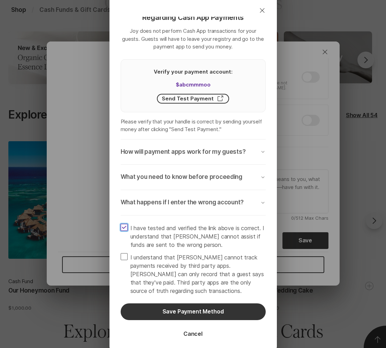
scroll to position [54, 0]
click at [219, 270] on span "I understand that [PERSON_NAME] cannot track payments received by third party a…" at bounding box center [197, 274] width 135 height 42
click at [121, 253] on input "I understand that [PERSON_NAME] cannot track payments received by third party a…" at bounding box center [120, 252] width 0 height 0
checkbox input "true"
type textarea "x"
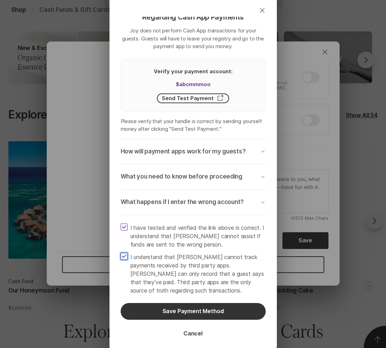
click at [244, 234] on span "I have tested and verified the link above is correct. I understand that [PERSON…" at bounding box center [197, 235] width 135 height 25
click at [121, 223] on input "I have tested and verified the link above is correct. I understand that [PERSON…" at bounding box center [120, 223] width 0 height 0
checkbox input "false"
type textarea "x"
click at [227, 260] on span "I understand that [PERSON_NAME] cannot track payments received by third party a…" at bounding box center [197, 274] width 135 height 42
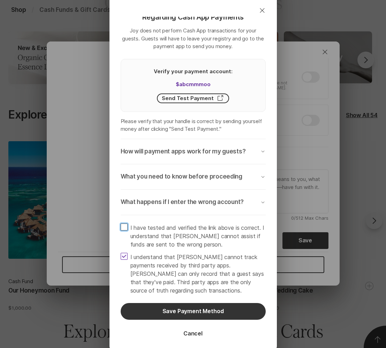
click at [121, 253] on input "I understand that [PERSON_NAME] cannot track payments received by third party a…" at bounding box center [120, 252] width 0 height 0
checkbox input "false"
click at [198, 332] on button "Cancel" at bounding box center [193, 333] width 36 height 17
type textarea "x"
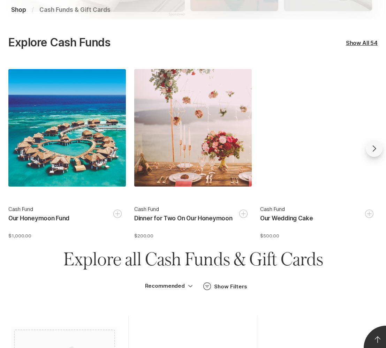
scroll to position [180, 0]
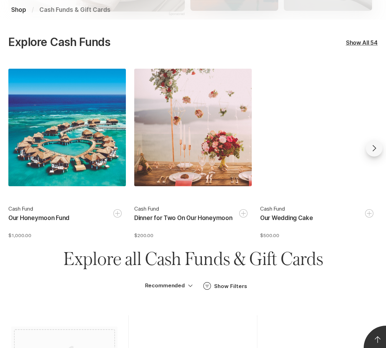
click at [204, 168] on div at bounding box center [192, 127] width 117 height 117
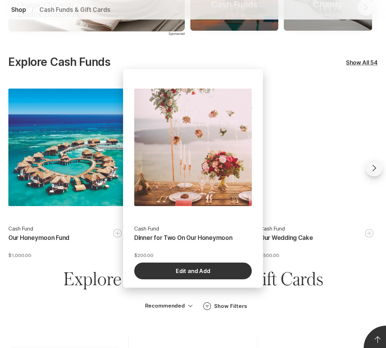
scroll to position [161, 0]
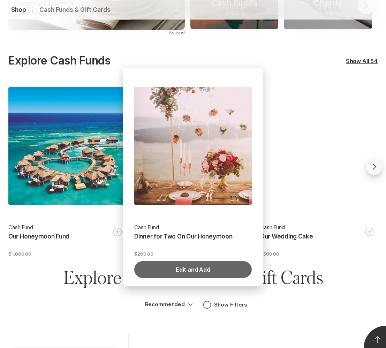
click at [199, 268] on button "Edit and Add" at bounding box center [192, 269] width 117 height 17
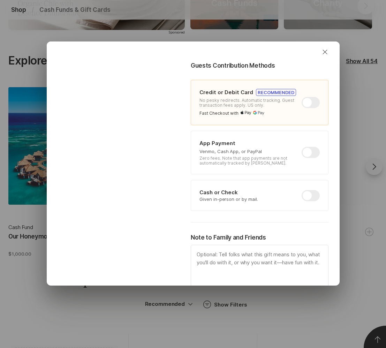
scroll to position [240, 0]
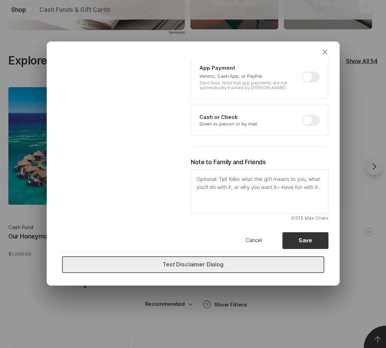
click at [209, 263] on button "Test Disclaimer Dialog" at bounding box center [193, 264] width 262 height 17
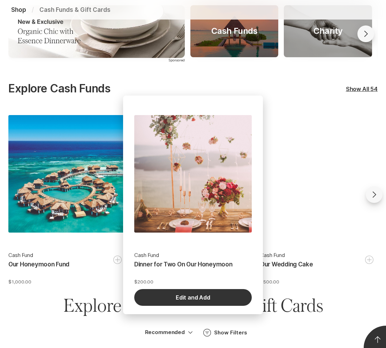
scroll to position [138, 0]
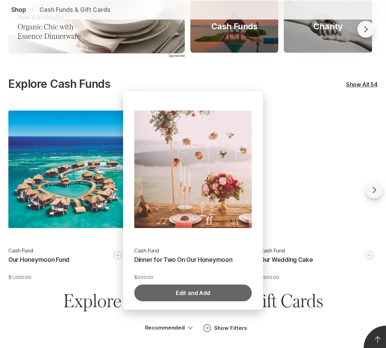
click at [177, 293] on button "Edit and Add" at bounding box center [192, 292] width 117 height 17
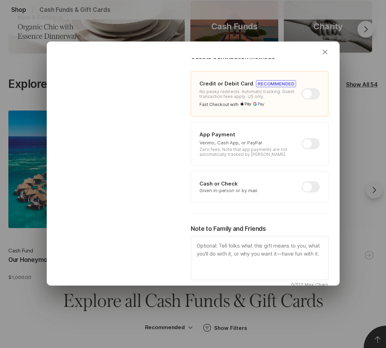
scroll to position [240, 0]
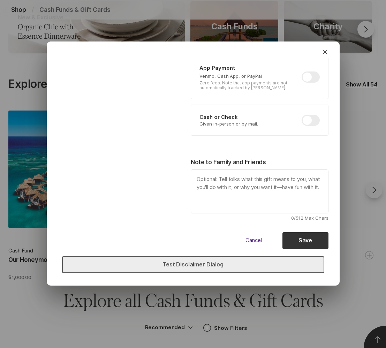
click at [219, 265] on button "Test Disclaimer Dialog" at bounding box center [193, 264] width 262 height 17
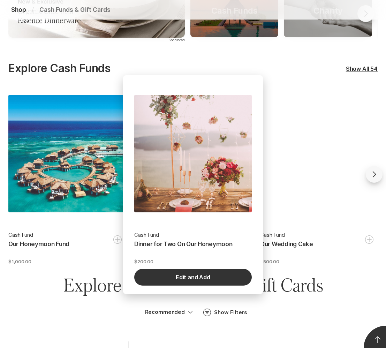
scroll to position [158, 0]
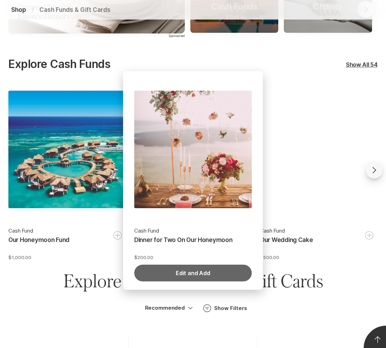
click at [198, 272] on button "Edit and Add" at bounding box center [192, 272] width 117 height 17
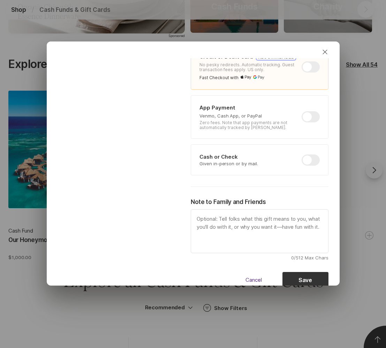
scroll to position [240, 0]
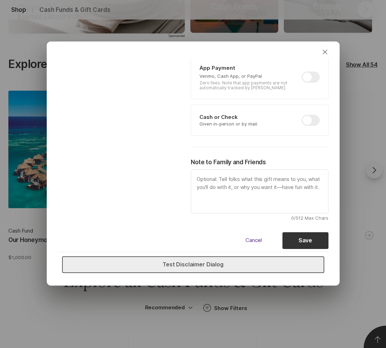
click at [160, 261] on button "Test Disclaimer Dialog" at bounding box center [193, 264] width 262 height 17
type textarea "x"
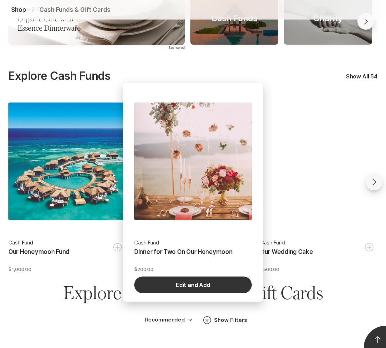
scroll to position [152, 0]
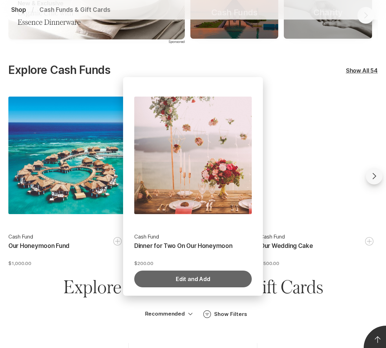
click at [187, 276] on button "Edit and Add" at bounding box center [192, 278] width 117 height 17
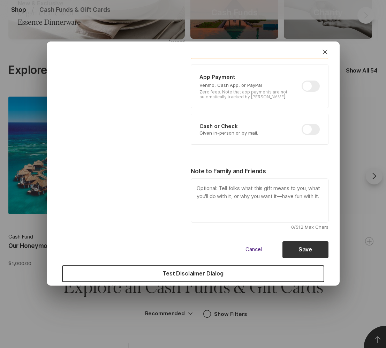
scroll to position [240, 0]
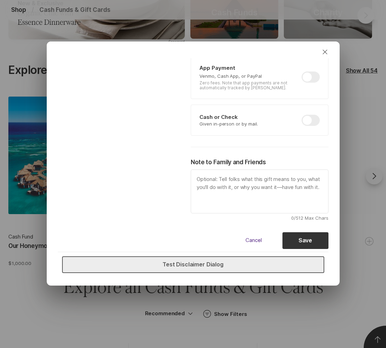
click at [235, 261] on button "Test Disclaimer Dialog" at bounding box center [193, 264] width 262 height 17
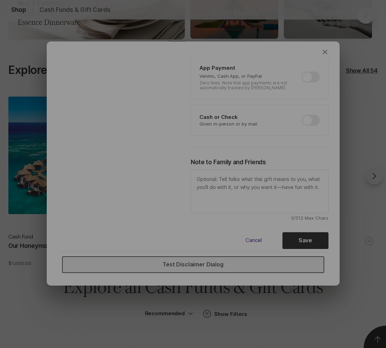
type textarea "x"
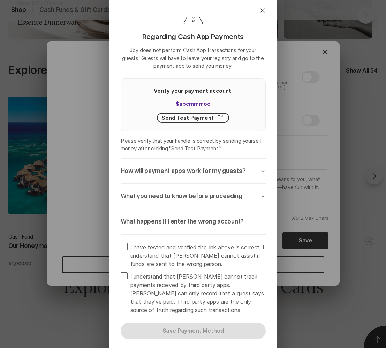
scroll to position [83, 0]
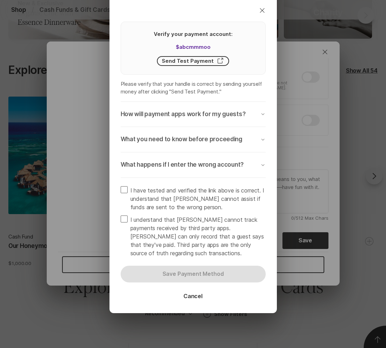
click at [175, 189] on span "I have tested and verified the link above is correct. I understand that [PERSON…" at bounding box center [197, 198] width 135 height 25
click at [121, 186] on input "I have tested and verified the link above is correct. I understand that [PERSON…" at bounding box center [120, 186] width 0 height 0
checkbox input "true"
type textarea "x"
click at [161, 216] on span "I understand that [PERSON_NAME] cannot track payments received by third party a…" at bounding box center [197, 236] width 135 height 42
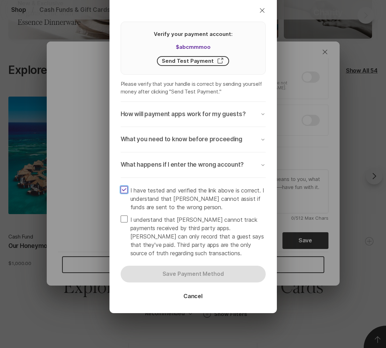
click at [121, 215] on input "I understand that [PERSON_NAME] cannot track payments received by third party a…" at bounding box center [120, 215] width 0 height 0
checkbox input "true"
type textarea "x"
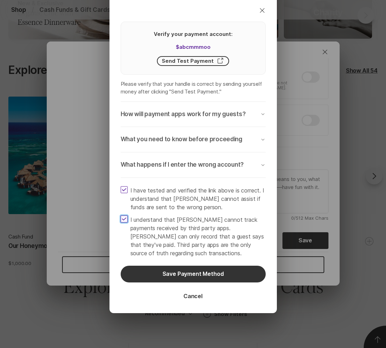
click at [161, 216] on span "I understand that [PERSON_NAME] cannot track payments received by third party a…" at bounding box center [197, 236] width 135 height 42
click at [121, 215] on input "I understand that [PERSON_NAME] cannot track payments received by third party a…" at bounding box center [120, 215] width 0 height 0
checkbox input "false"
type textarea "x"
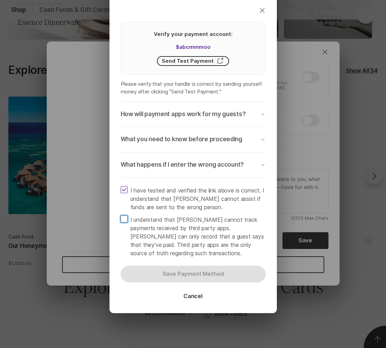
click at [161, 216] on span "I understand that [PERSON_NAME] cannot track payments received by third party a…" at bounding box center [197, 236] width 135 height 42
click at [121, 215] on input "I understand that [PERSON_NAME] cannot track payments received by third party a…" at bounding box center [120, 215] width 0 height 0
checkbox input "true"
type textarea "x"
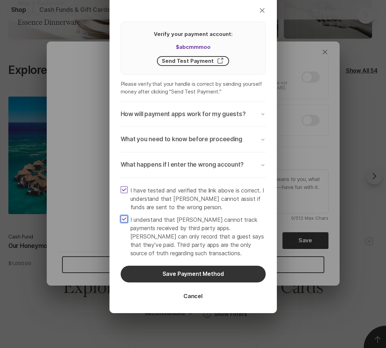
click at [161, 216] on span "I understand that [PERSON_NAME] cannot track payments received by third party a…" at bounding box center [197, 236] width 135 height 42
click at [121, 215] on input "I understand that [PERSON_NAME] cannot track payments received by third party a…" at bounding box center [120, 215] width 0 height 0
checkbox input "false"
type textarea "x"
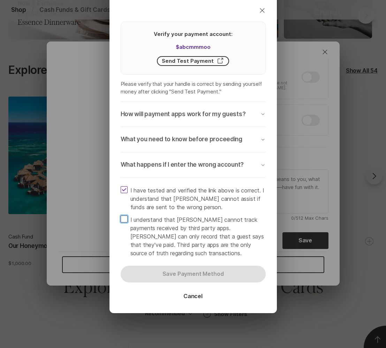
click at [161, 216] on span "I understand that [PERSON_NAME] cannot track payments received by third party a…" at bounding box center [197, 236] width 135 height 42
click at [121, 215] on input "I understand that [PERSON_NAME] cannot track payments received by third party a…" at bounding box center [120, 215] width 0 height 0
checkbox input "true"
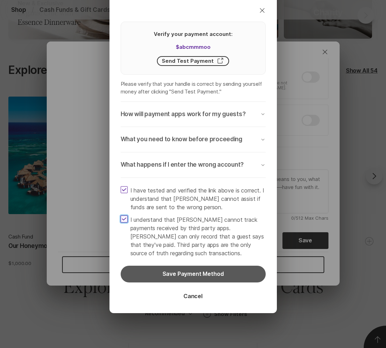
click at [187, 271] on button "Save Payment Method" at bounding box center [193, 273] width 145 height 17
type textarea "x"
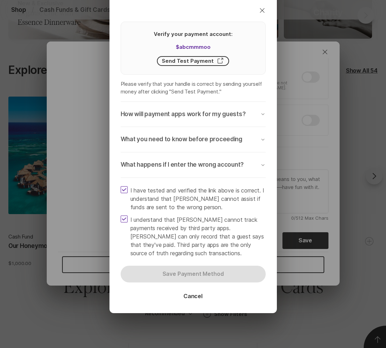
click at [128, 217] on label "I understand that [PERSON_NAME] cannot track payments received by third party a…" at bounding box center [193, 236] width 145 height 42
click at [121, 215] on input "I understand that [PERSON_NAME] cannot track payments received by third party a…" at bounding box center [120, 215] width 0 height 0
checkbox input "false"
type textarea "x"
click at [127, 192] on label "I have tested and verified the link above is correct. I understand that [PERSON…" at bounding box center [193, 198] width 145 height 25
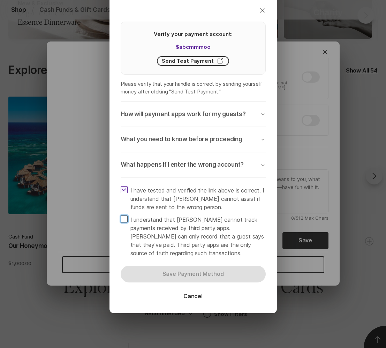
click at [121, 186] on input "I have tested and verified the link above is correct. I understand that [PERSON…" at bounding box center [120, 186] width 0 height 0
checkbox input "false"
type textarea "x"
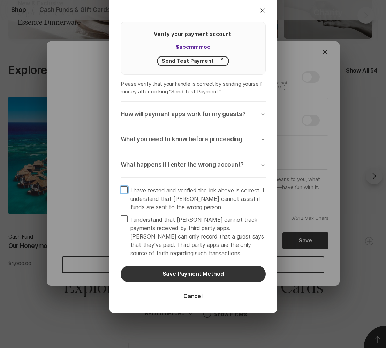
click at [130, 217] on span "I understand that [PERSON_NAME] cannot track payments received by third party a…" at bounding box center [197, 236] width 135 height 42
click at [121, 215] on input "I understand that [PERSON_NAME] cannot track payments received by third party a…" at bounding box center [120, 215] width 0 height 0
checkbox input "true"
type textarea "x"
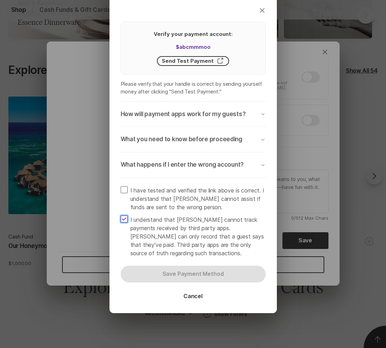
click at [127, 191] on span at bounding box center [124, 189] width 7 height 7
click at [121, 186] on input "I have tested and verified the link above is correct. I understand that [PERSON…" at bounding box center [120, 186] width 0 height 0
checkbox input "true"
type textarea "x"
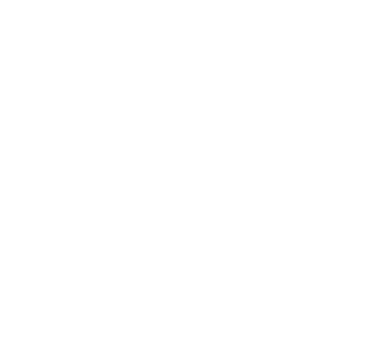
scroll to position [0, 0]
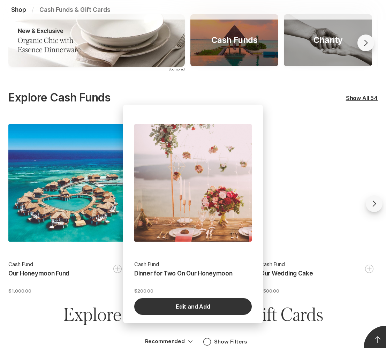
scroll to position [129, 0]
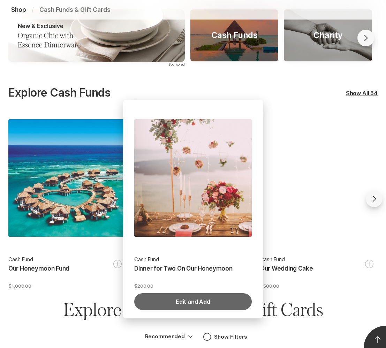
click at [185, 298] on button "Edit and Add" at bounding box center [192, 301] width 117 height 17
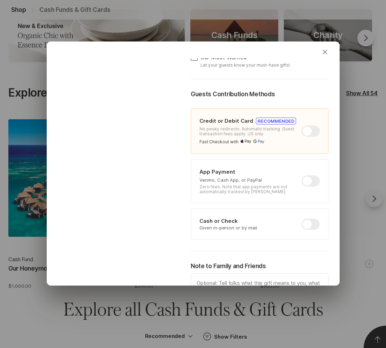
scroll to position [240, 0]
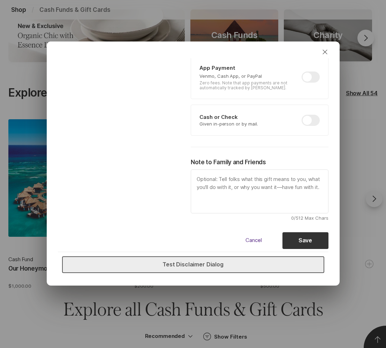
click at [214, 264] on button "Test Disclaimer Dialog" at bounding box center [193, 264] width 262 height 17
type textarea "x"
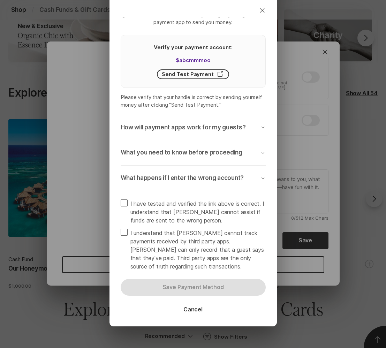
scroll to position [70, 0]
click at [195, 209] on span "I have tested and verified the link above is correct. I understand that [PERSON…" at bounding box center [197, 211] width 135 height 25
click at [121, 199] on input "I have tested and verified the link above is correct. I understand that [PERSON…" at bounding box center [120, 199] width 0 height 0
checkbox input "true"
type textarea "x"
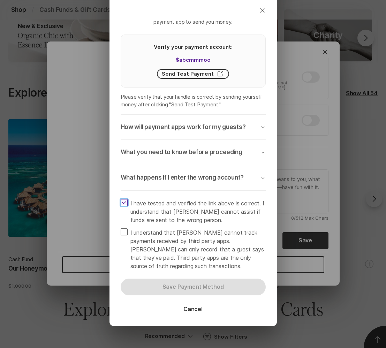
click at [187, 239] on span "I understand that [PERSON_NAME] cannot track payments received by third party a…" at bounding box center [197, 249] width 135 height 42
click at [121, 228] on input "I understand that [PERSON_NAME] cannot track payments received by third party a…" at bounding box center [120, 228] width 0 height 0
checkbox input "true"
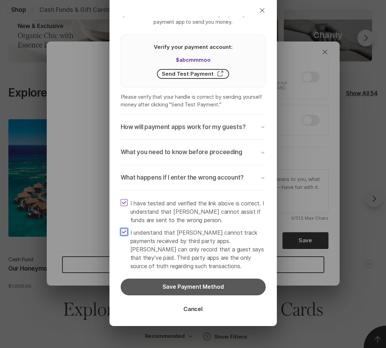
click at [195, 287] on button "Save Payment Method" at bounding box center [193, 286] width 145 height 17
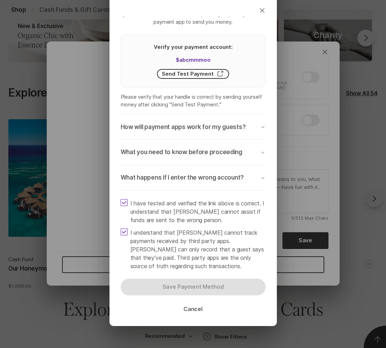
click at [194, 308] on button "Cancel" at bounding box center [193, 309] width 36 height 17
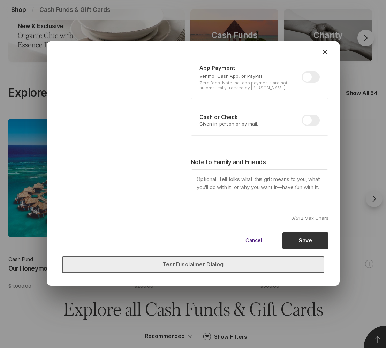
click at [208, 262] on button "Test Disclaimer Dialog" at bounding box center [193, 264] width 262 height 17
type textarea "x"
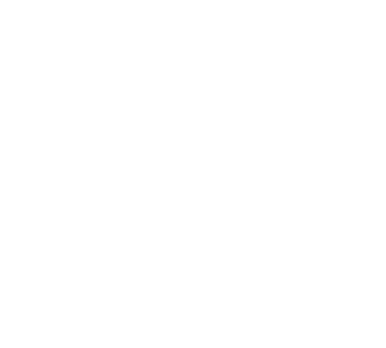
scroll to position [0, 0]
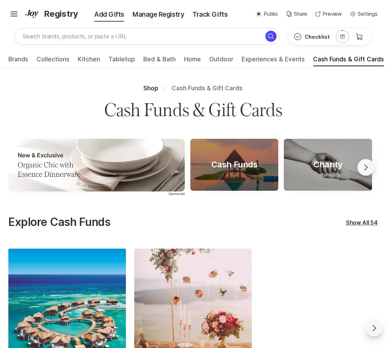
click at [166, 18] on div "Manage Registry" at bounding box center [158, 15] width 60 height 10
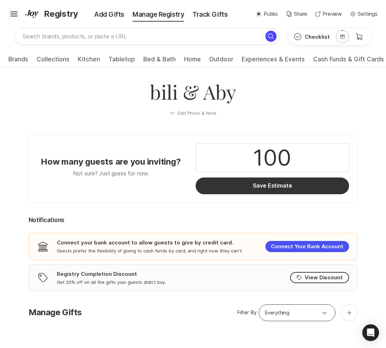
click at [14, 15] on icon "Hamburger" at bounding box center [13, 13] width 11 height 11
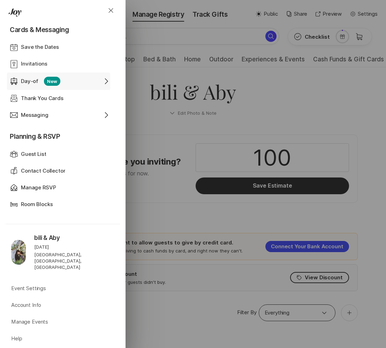
scroll to position [234, 0]
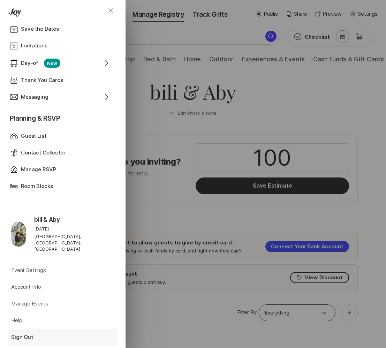
click at [42, 333] on div "Sign Out" at bounding box center [50, 337] width 79 height 8
